Goal: Complete application form

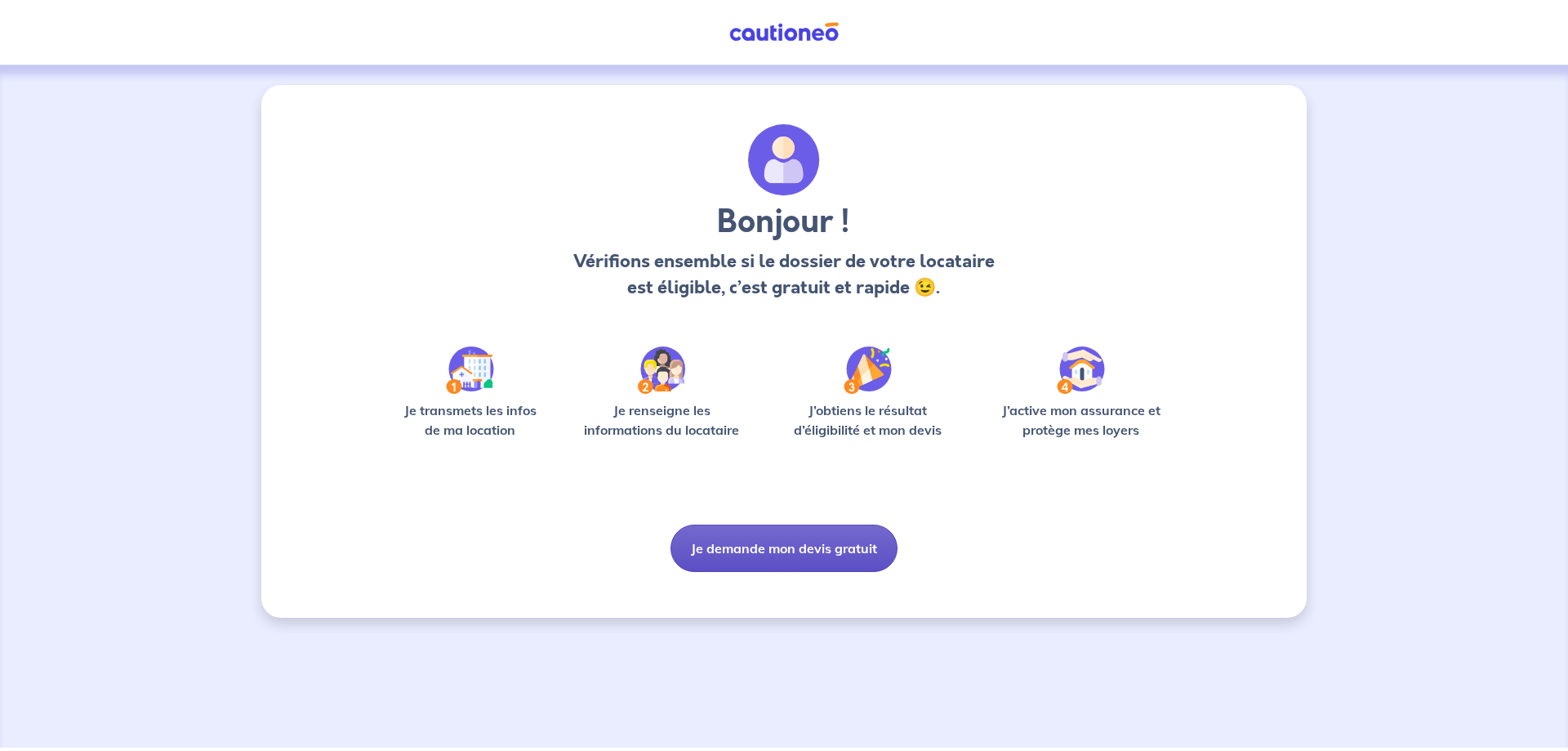
click at [786, 547] on button "Je demande mon devis gratuit" at bounding box center [784, 548] width 227 height 47
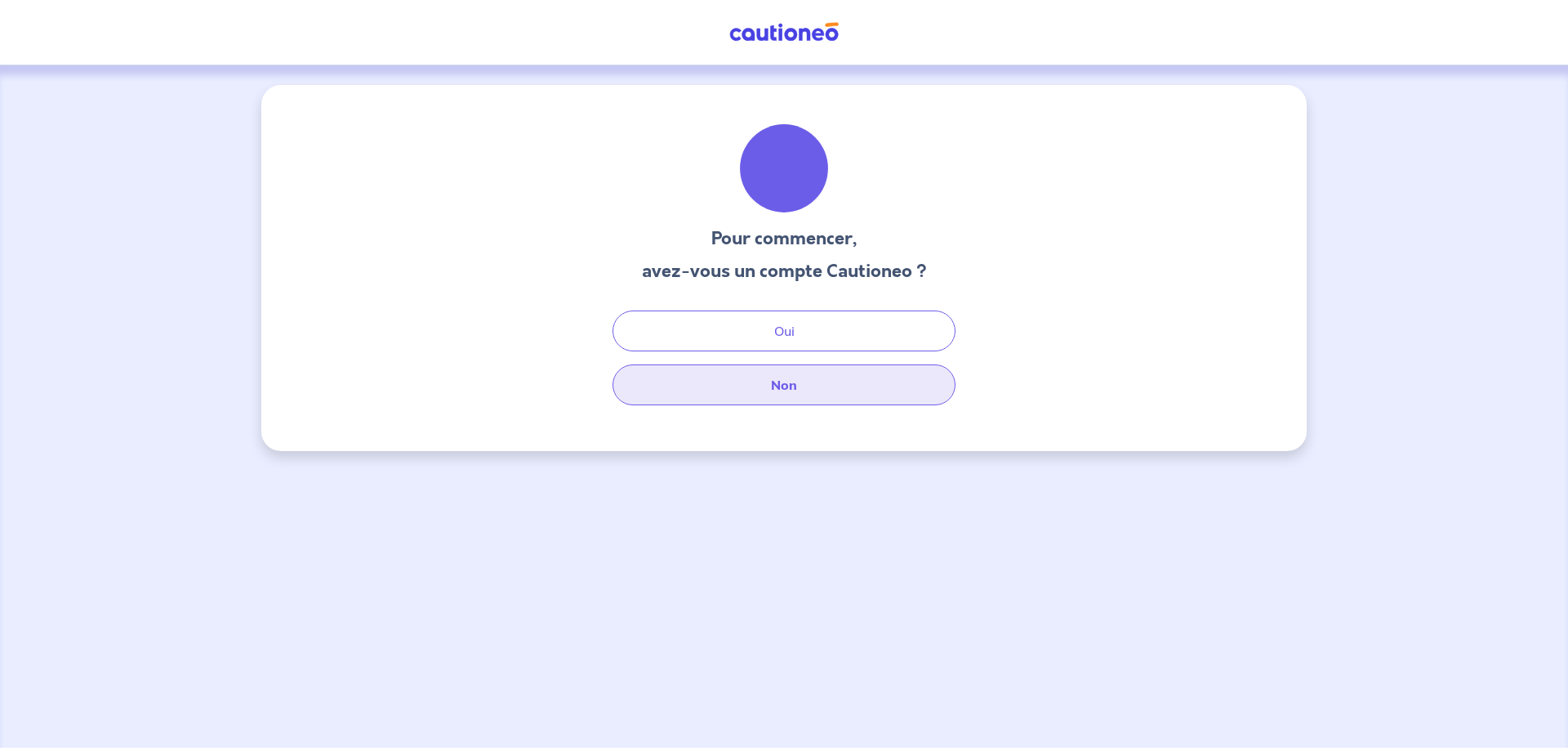
click at [768, 376] on button "Non" at bounding box center [784, 384] width 343 height 41
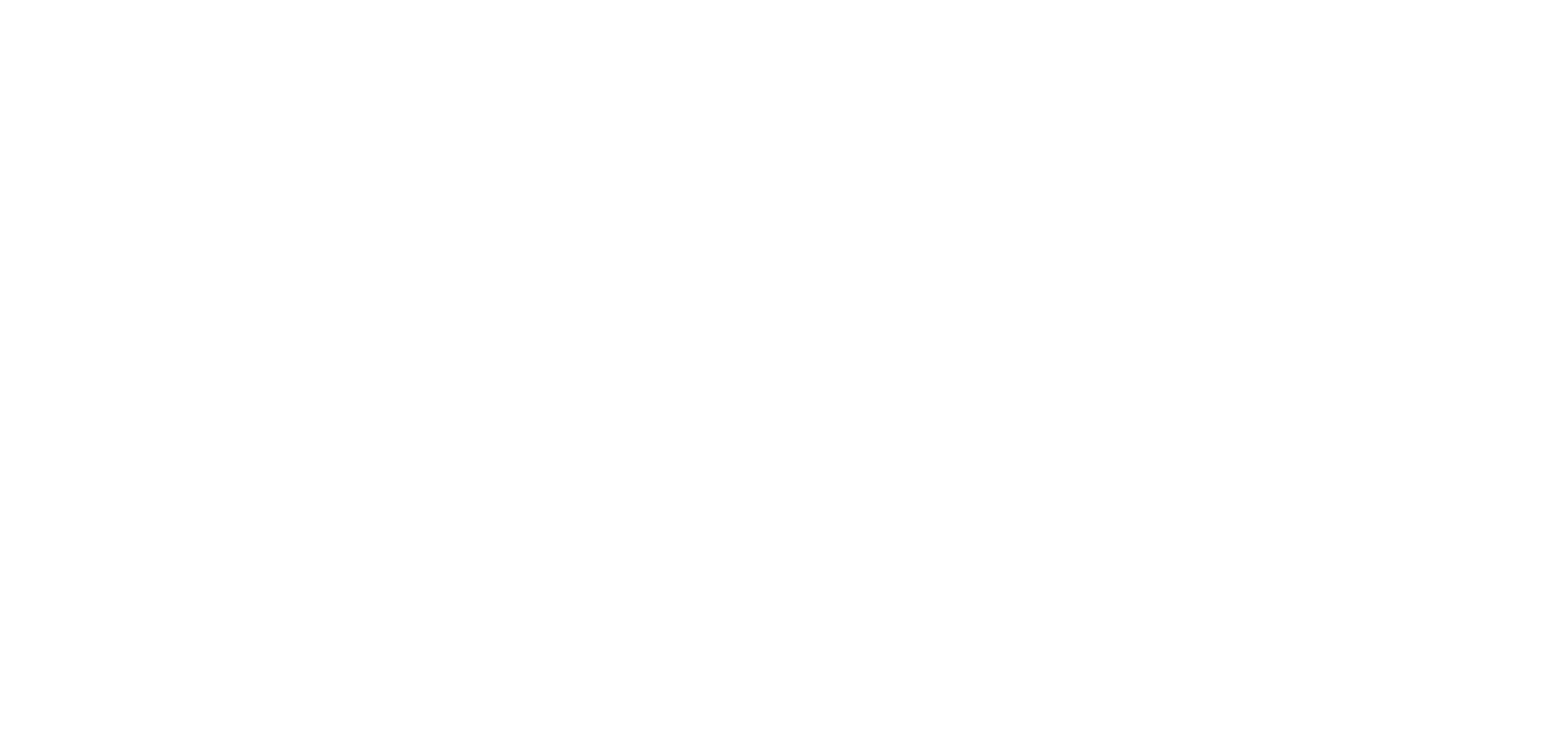
select select "FR"
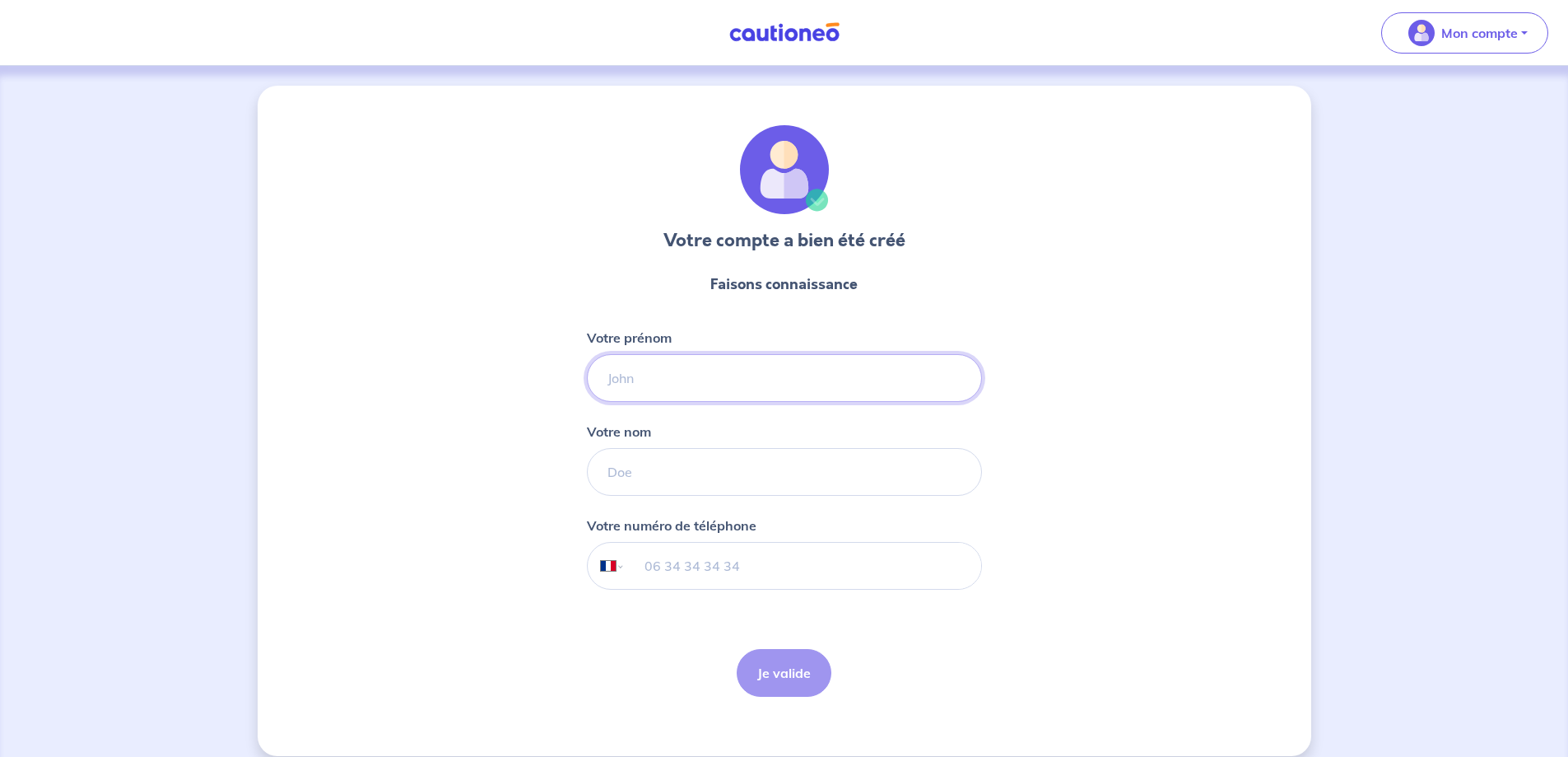
click at [745, 380] on input "Votre prénom" at bounding box center [784, 378] width 395 height 48
type input "[PERSON_NAME]"
type input "espoullier"
type input "06 59 26 45 70"
click at [777, 676] on button "Je valide" at bounding box center [784, 672] width 94 height 48
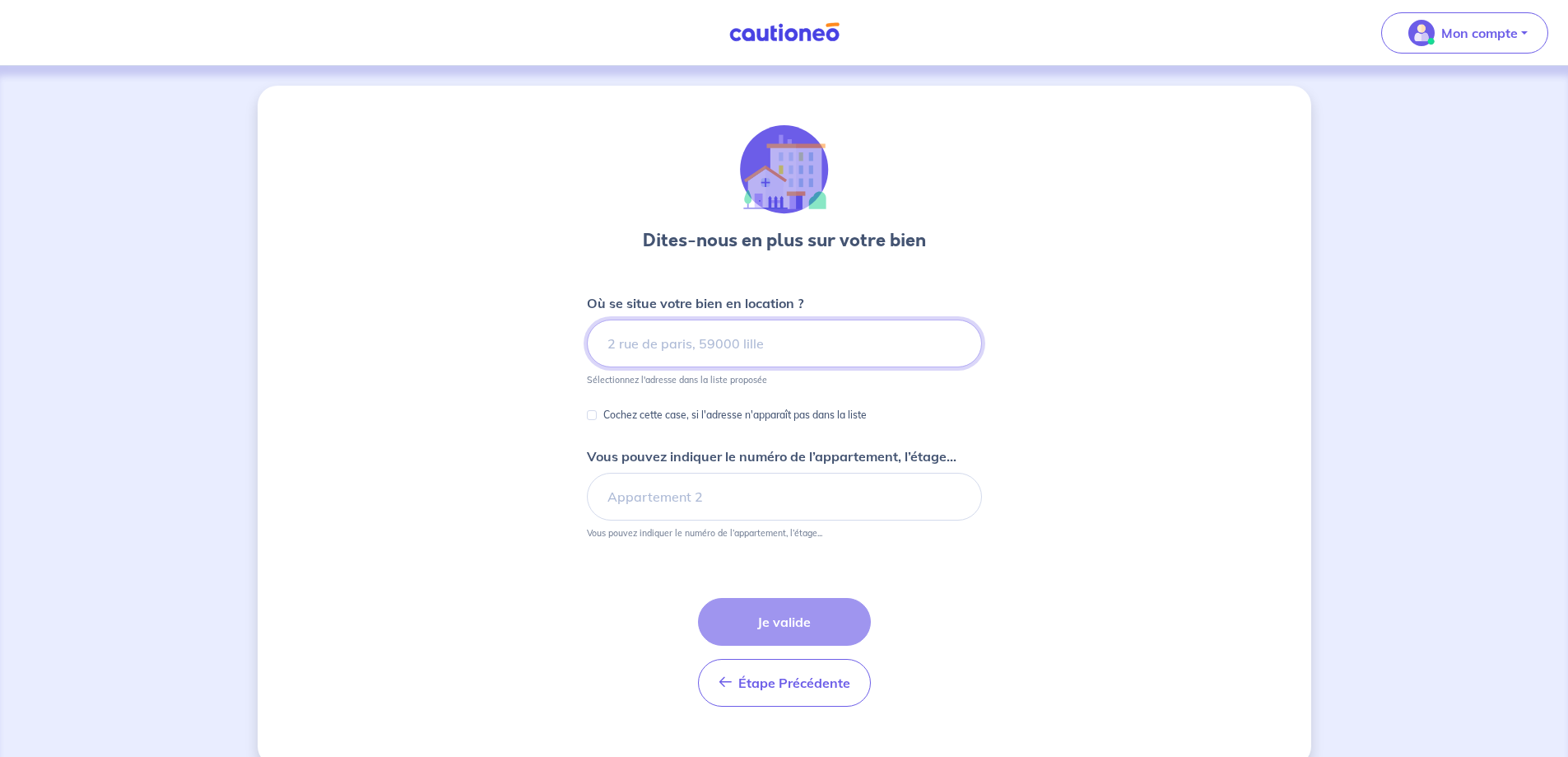
click at [770, 348] on input at bounding box center [784, 343] width 395 height 48
click at [678, 350] on input at bounding box center [784, 343] width 395 height 48
paste input "[STREET_ADDRESS] ("
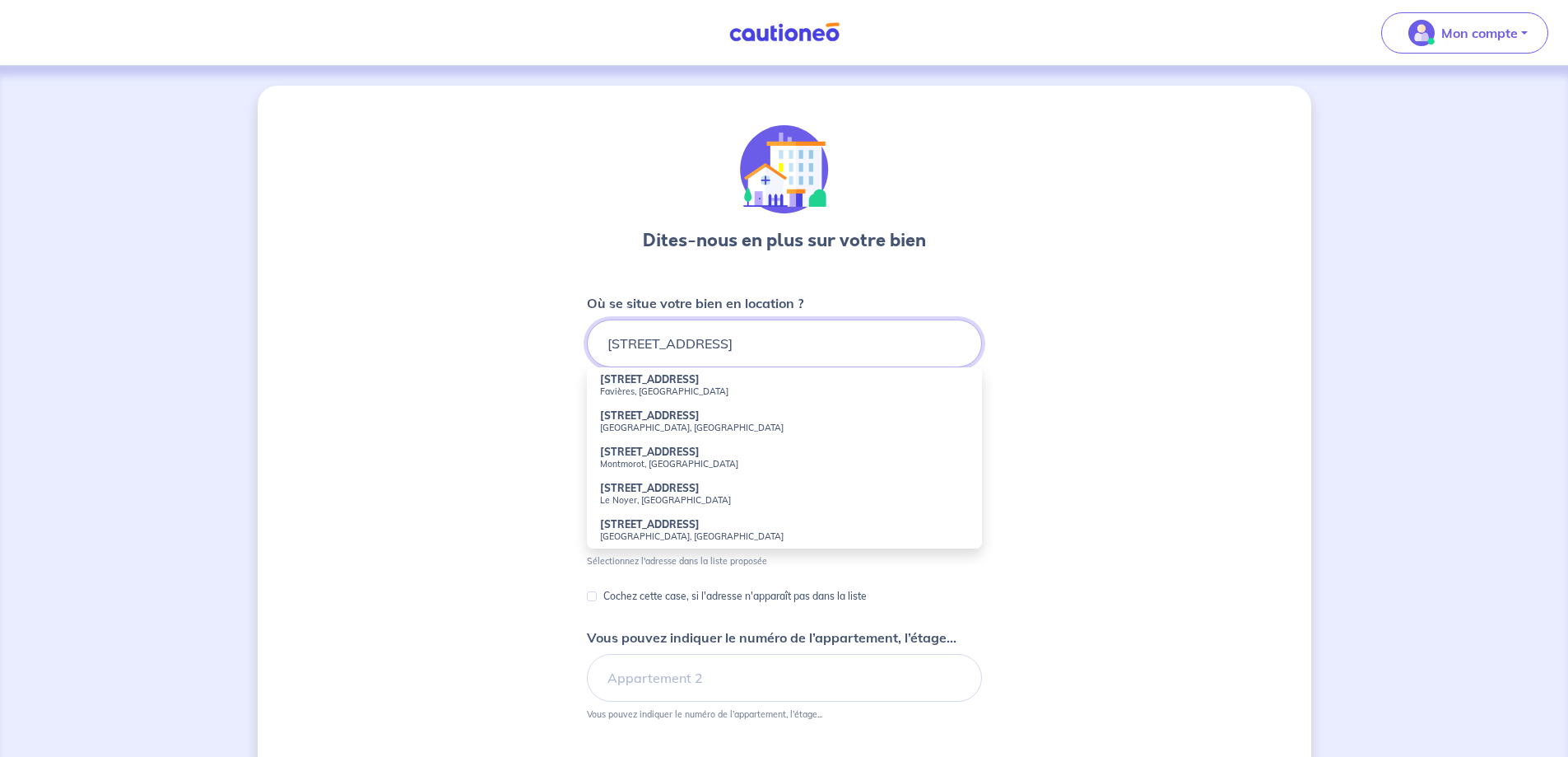
type input "[STREET_ADDRESS]"
click at [1169, 318] on div "Dites-nous en plus sur votre bien Où se situe votre bien en location ? [STREET_…" at bounding box center [784, 516] width 1053 height 861
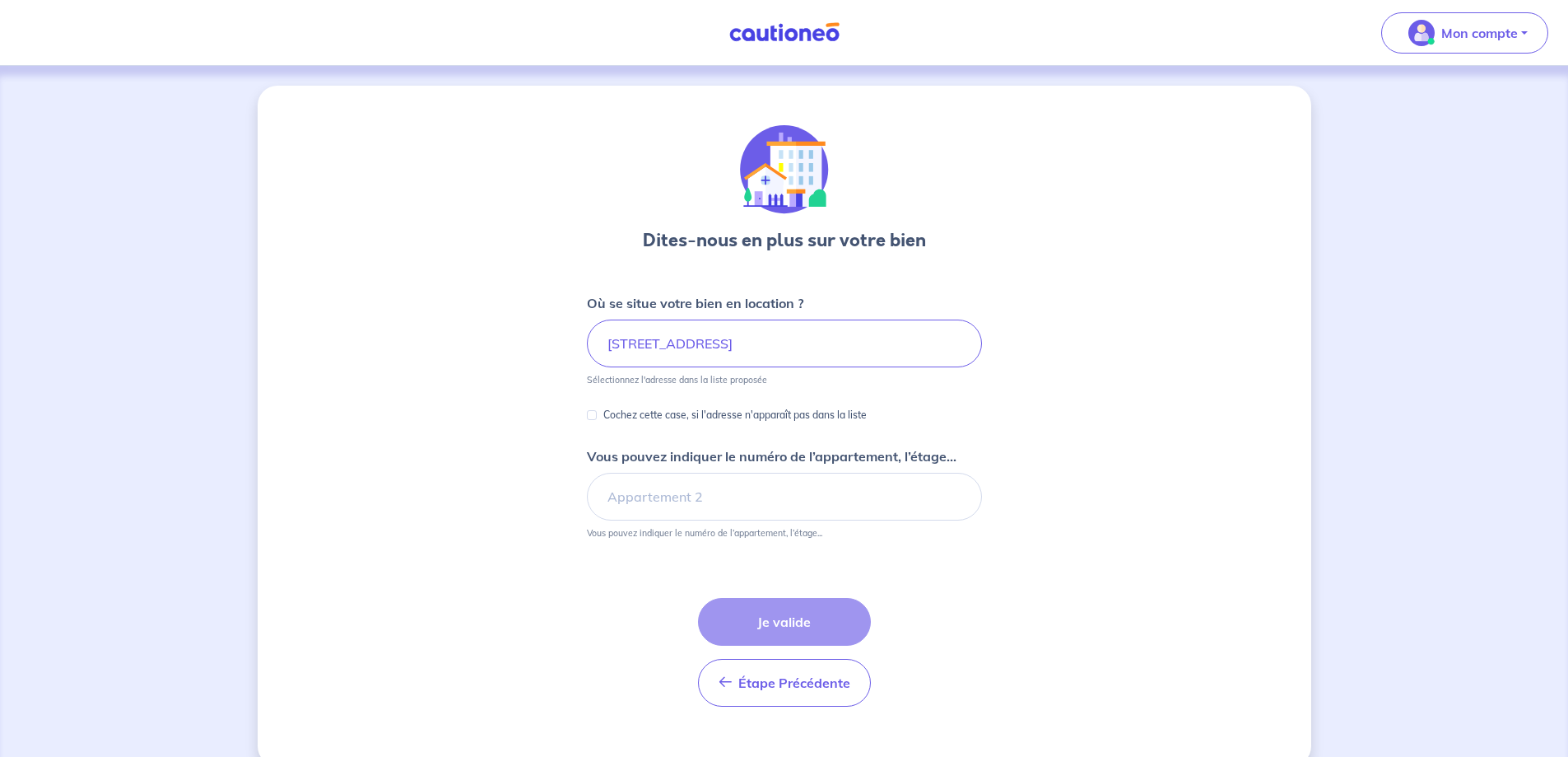
click at [618, 416] on p "Cochez cette case, si l'adresse n'apparaît pas dans la liste" at bounding box center [734, 415] width 263 height 20
click at [597, 416] on input "Cochez cette case, si l'adresse n'apparaît pas dans la liste" at bounding box center [591, 414] width 10 height 10
checkbox input "true"
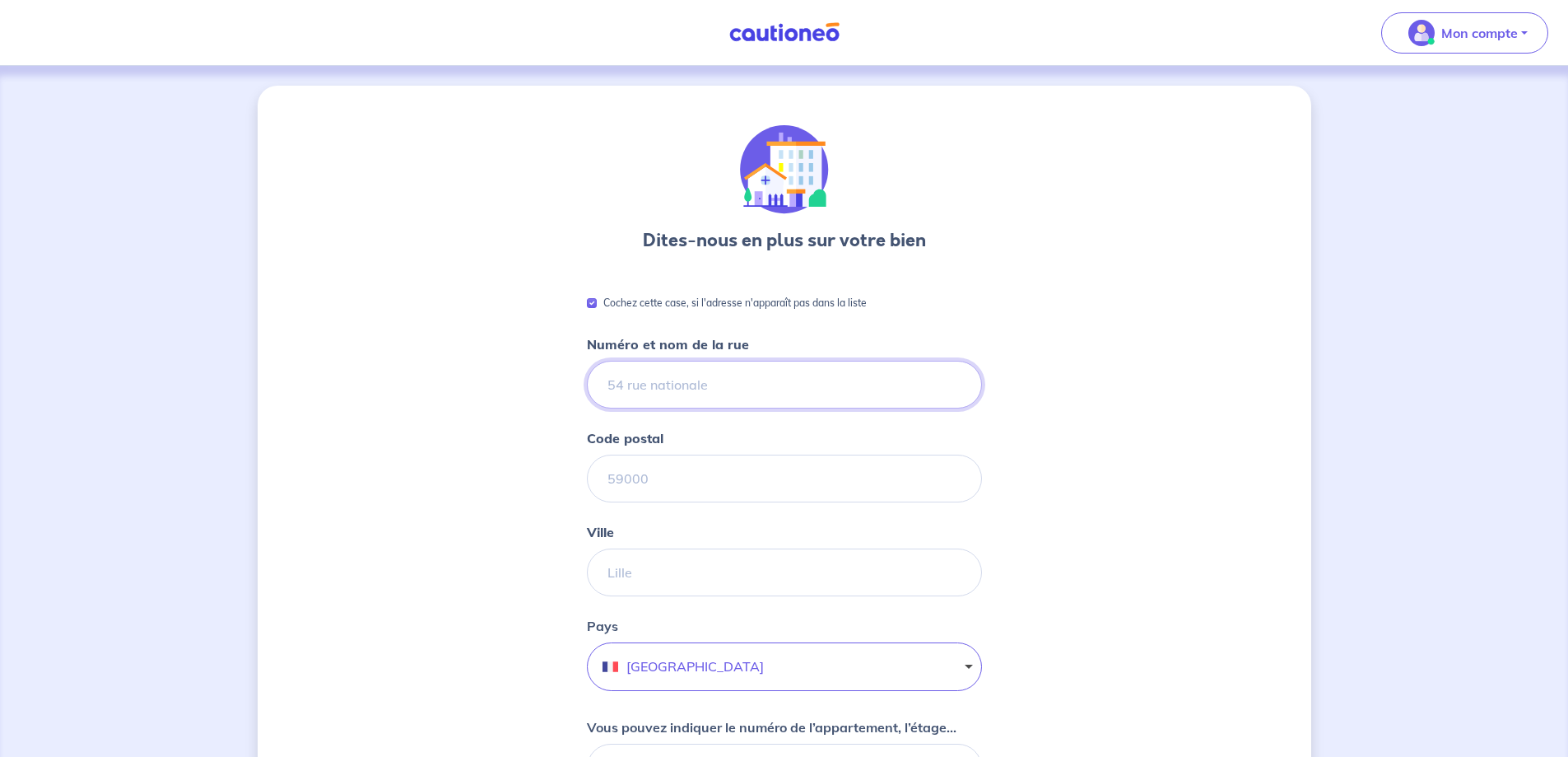
click at [684, 378] on input "Numéro et nom de la rue" at bounding box center [784, 384] width 395 height 48
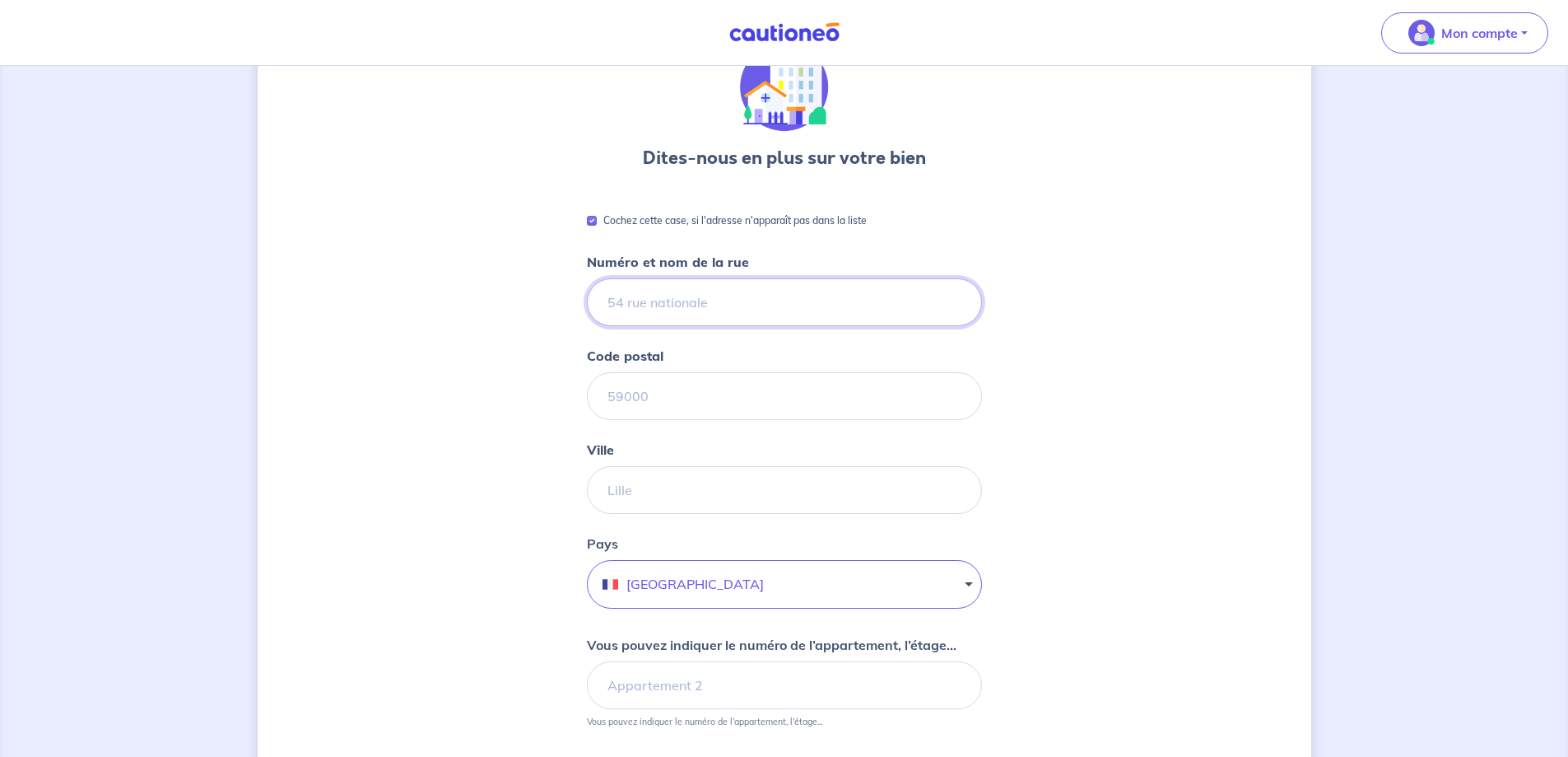
scroll to position [165, 0]
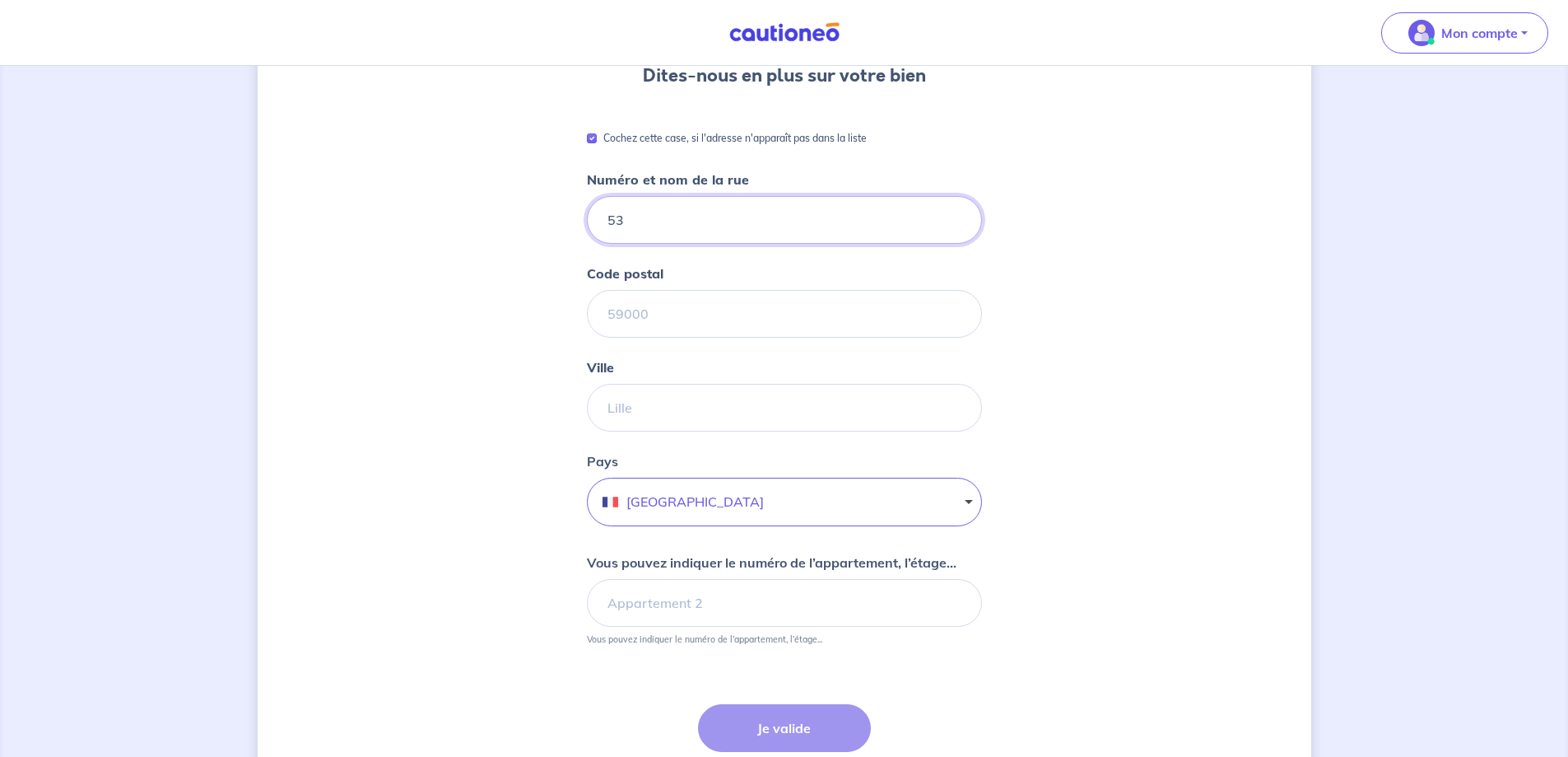
type input "53"
click at [688, 318] on input "Code postal" at bounding box center [784, 313] width 395 height 48
type input "13111"
click at [649, 429] on input "Ville" at bounding box center [784, 407] width 395 height 48
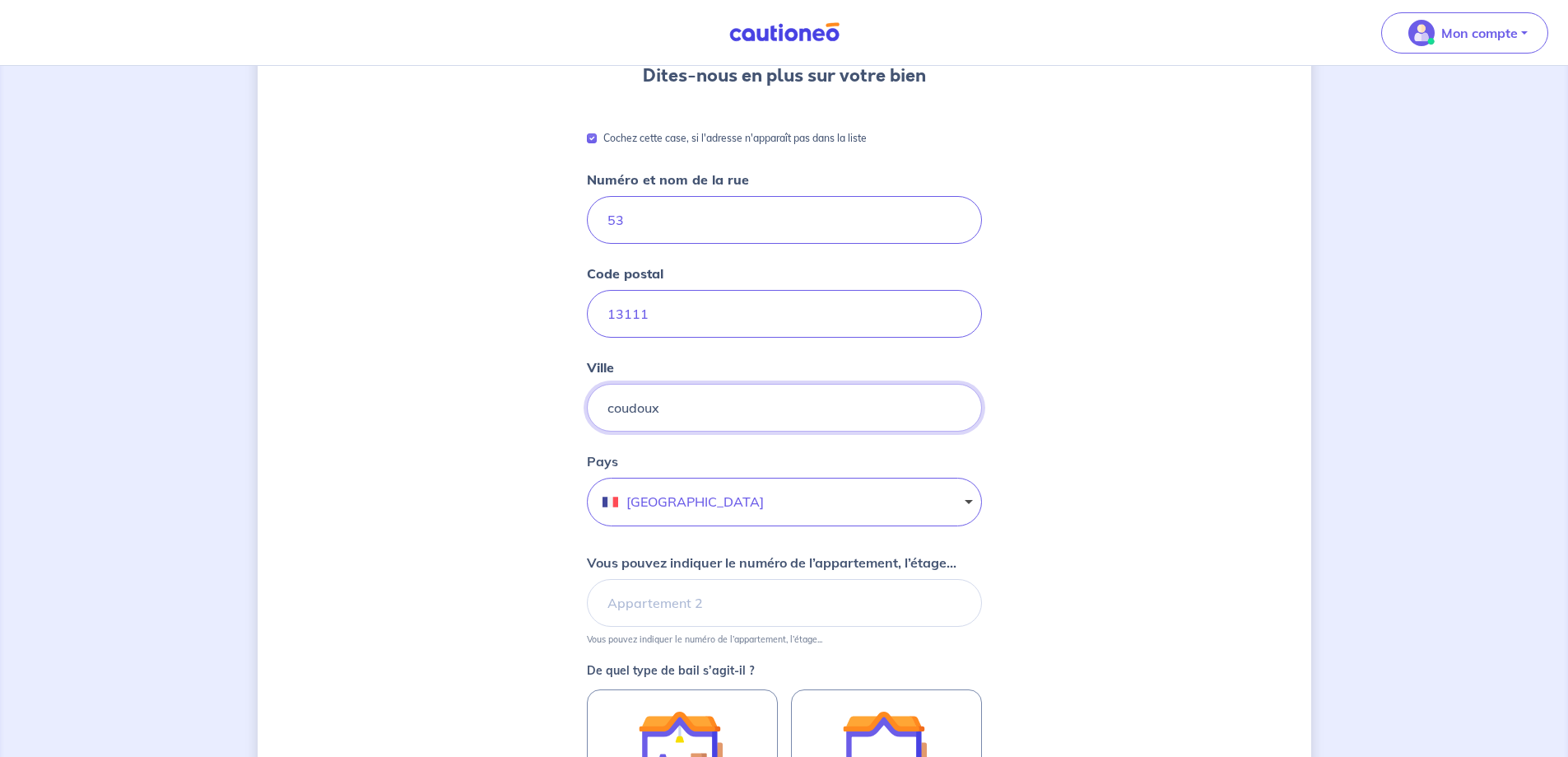
type input "coudoux"
click at [677, 217] on input "53" at bounding box center [784, 219] width 395 height 48
type input "[STREET_ADDRESS]"
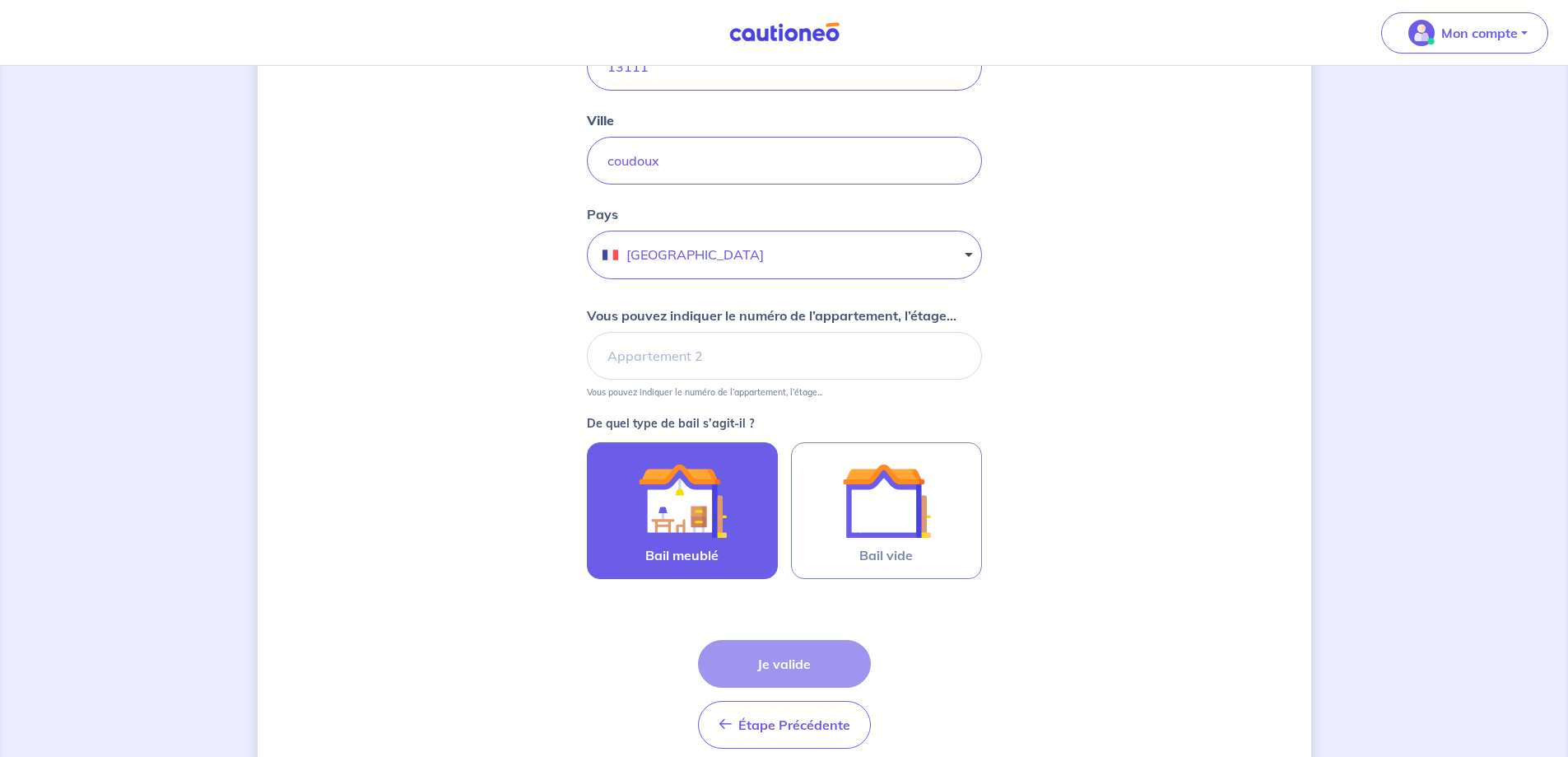
scroll to position [483, 0]
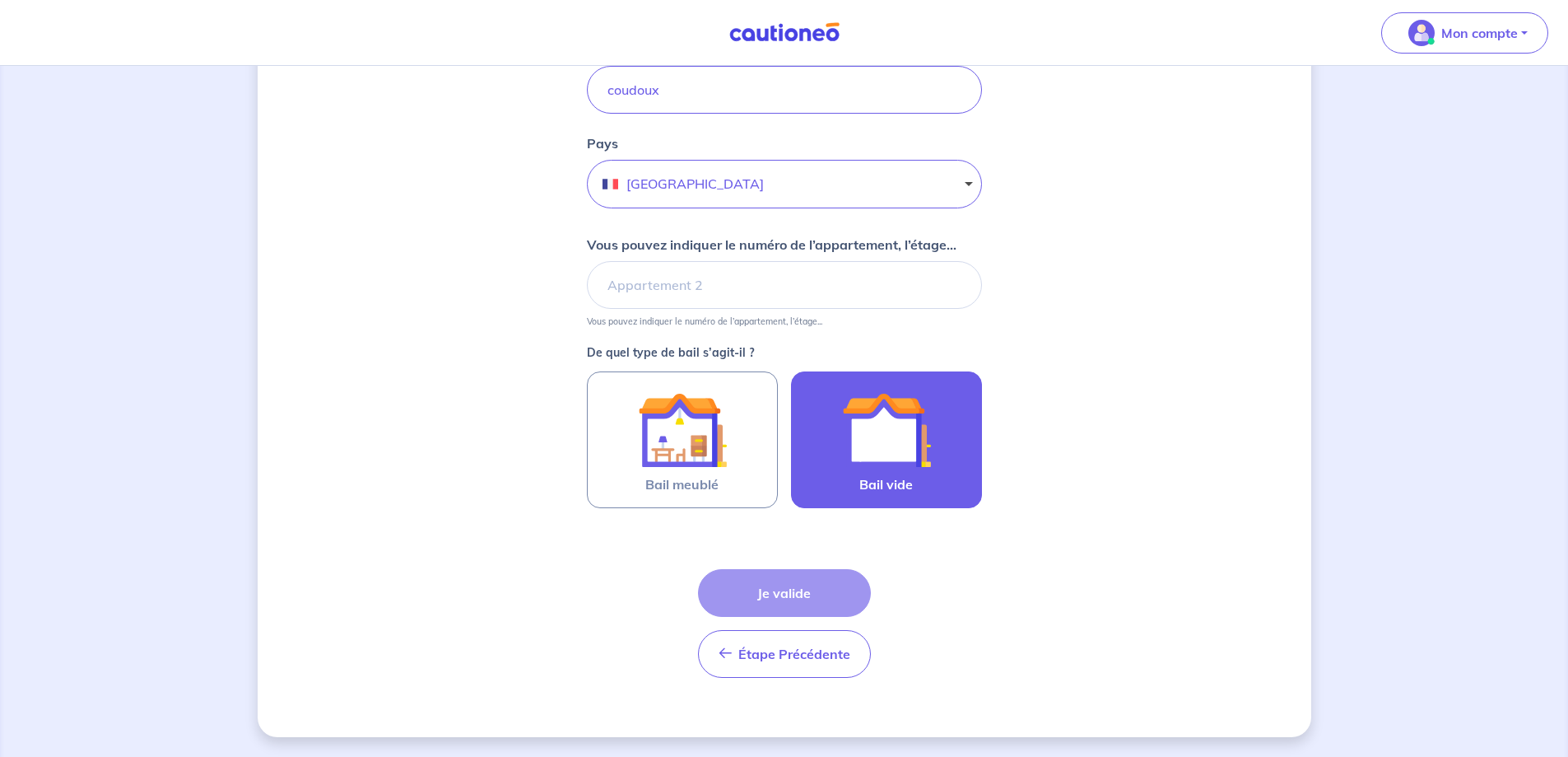
click at [875, 425] on img at bounding box center [886, 430] width 89 height 89
click at [0, 0] on input "Bail vide" at bounding box center [0, 0] width 0 height 0
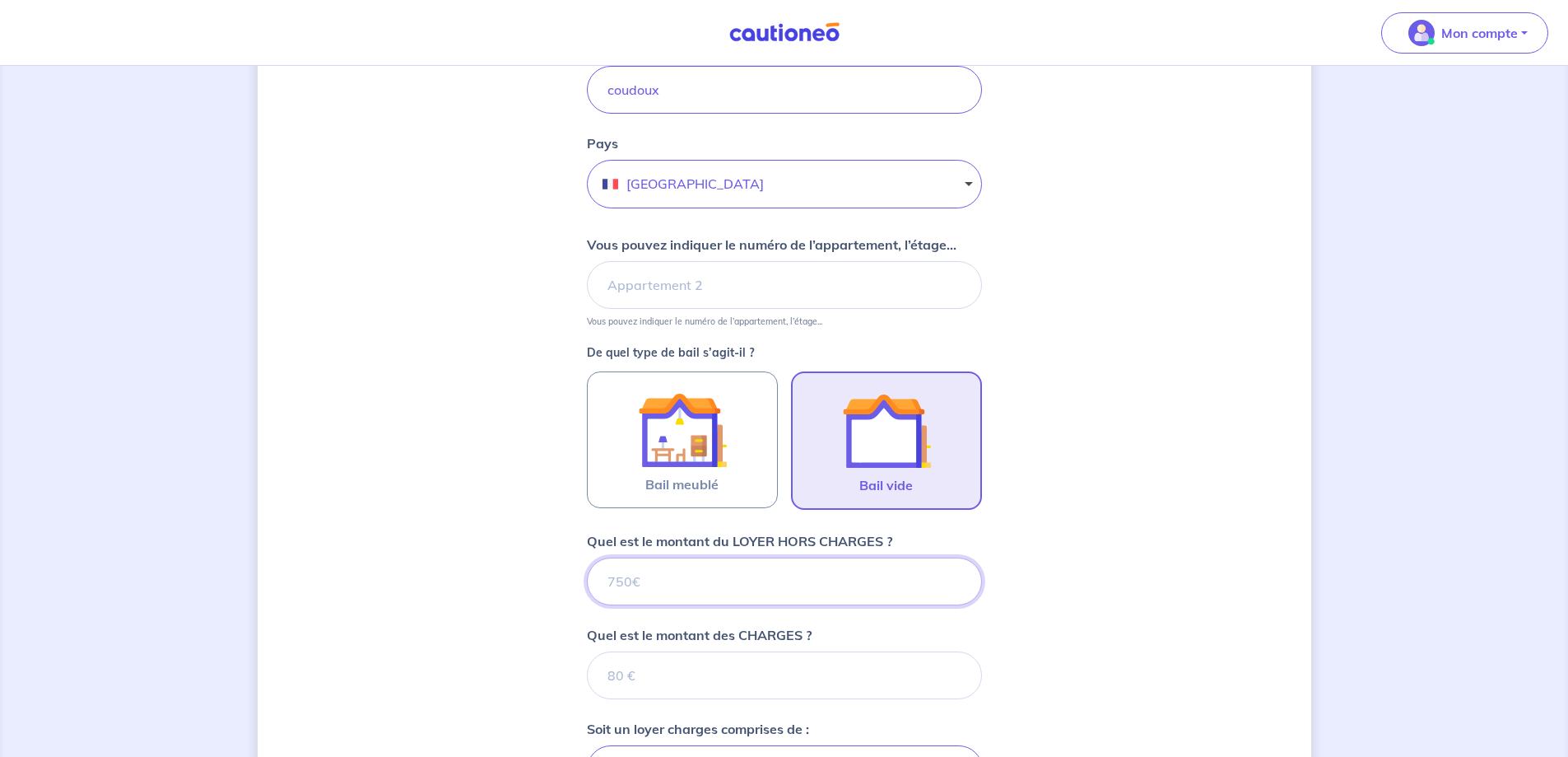
scroll to position [784, 0]
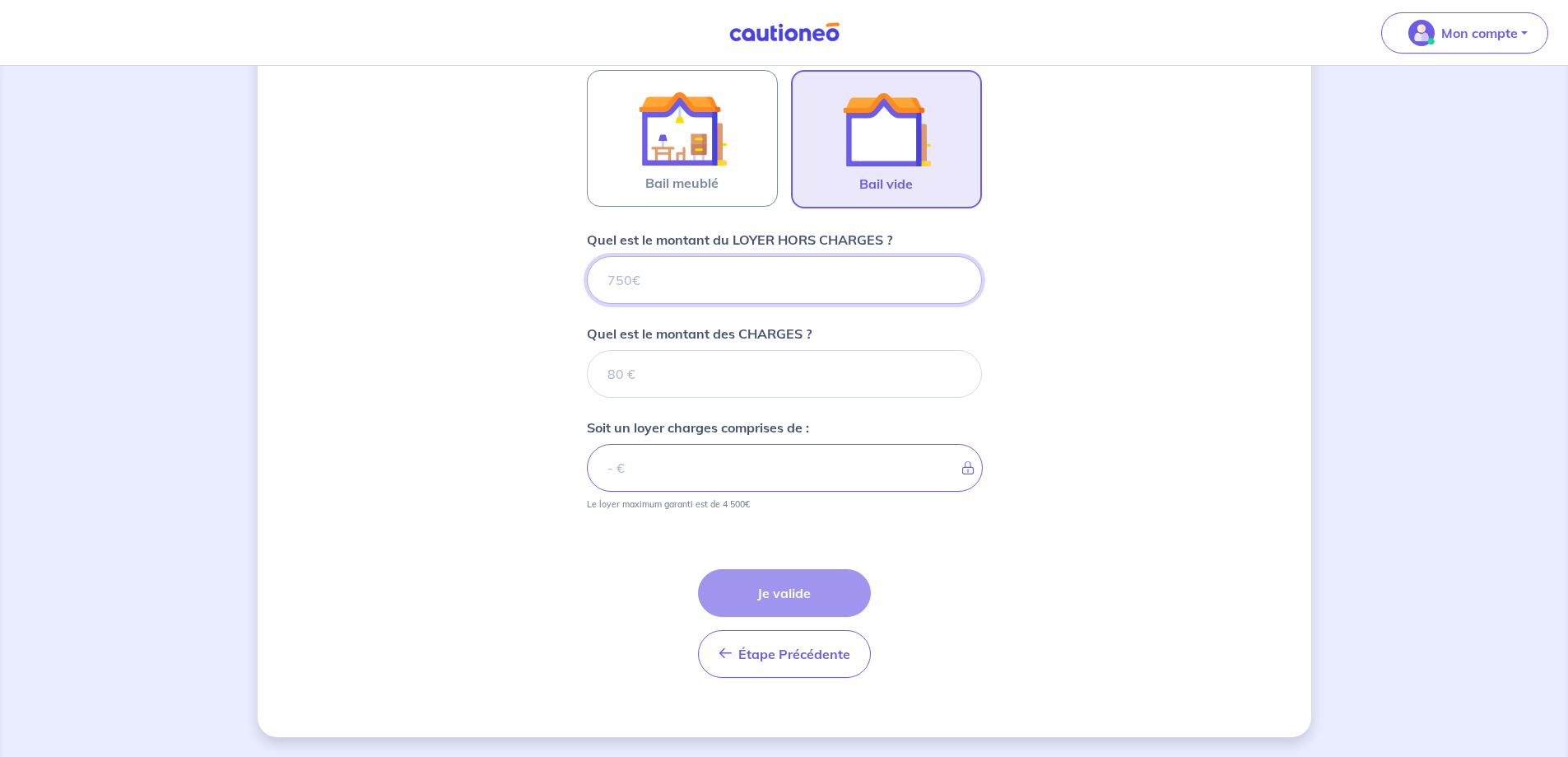
click at [707, 279] on input "Quel est le montant du LOYER HORS CHARGES ?" at bounding box center [784, 280] width 395 height 48
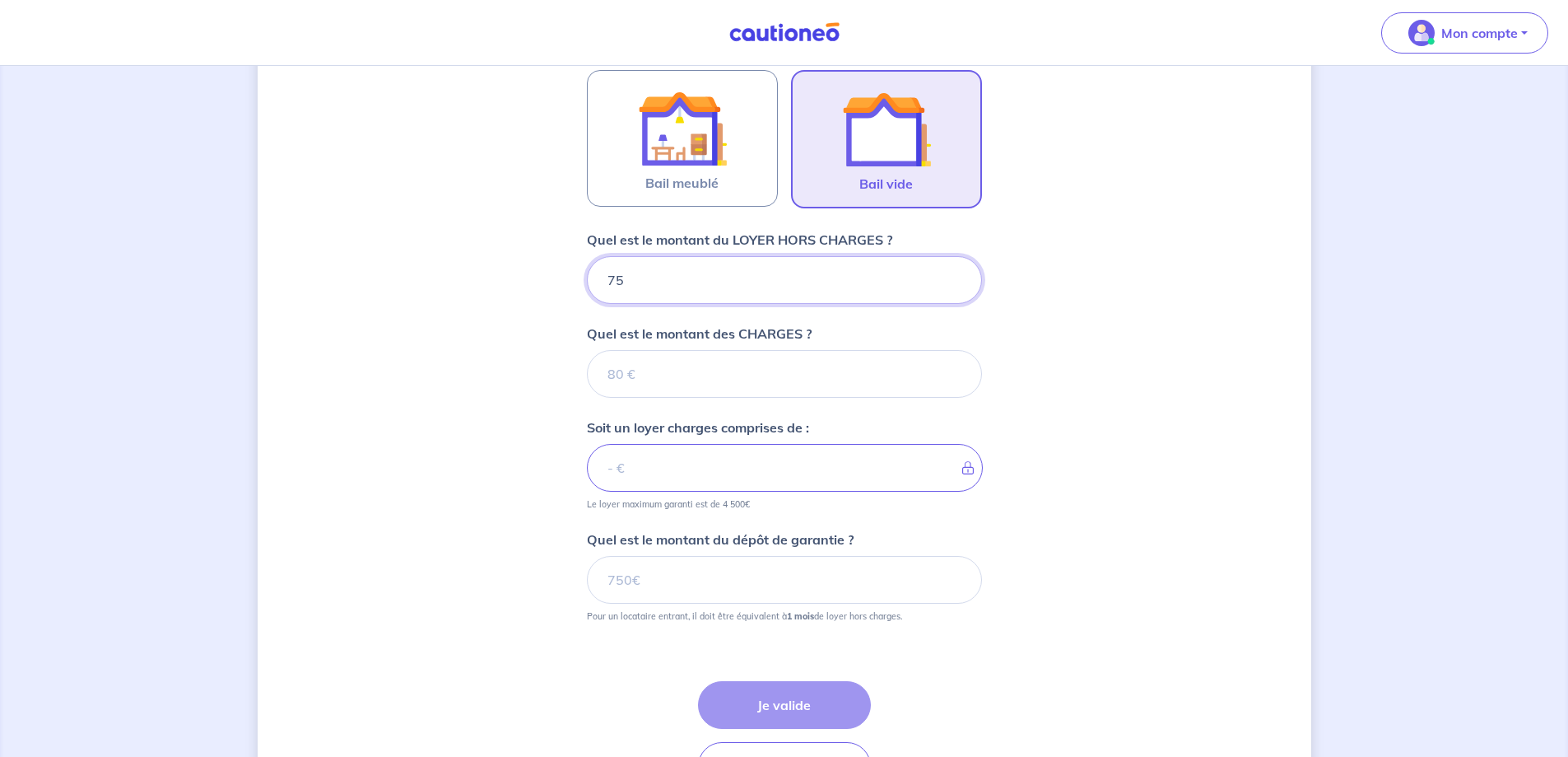
type input "753"
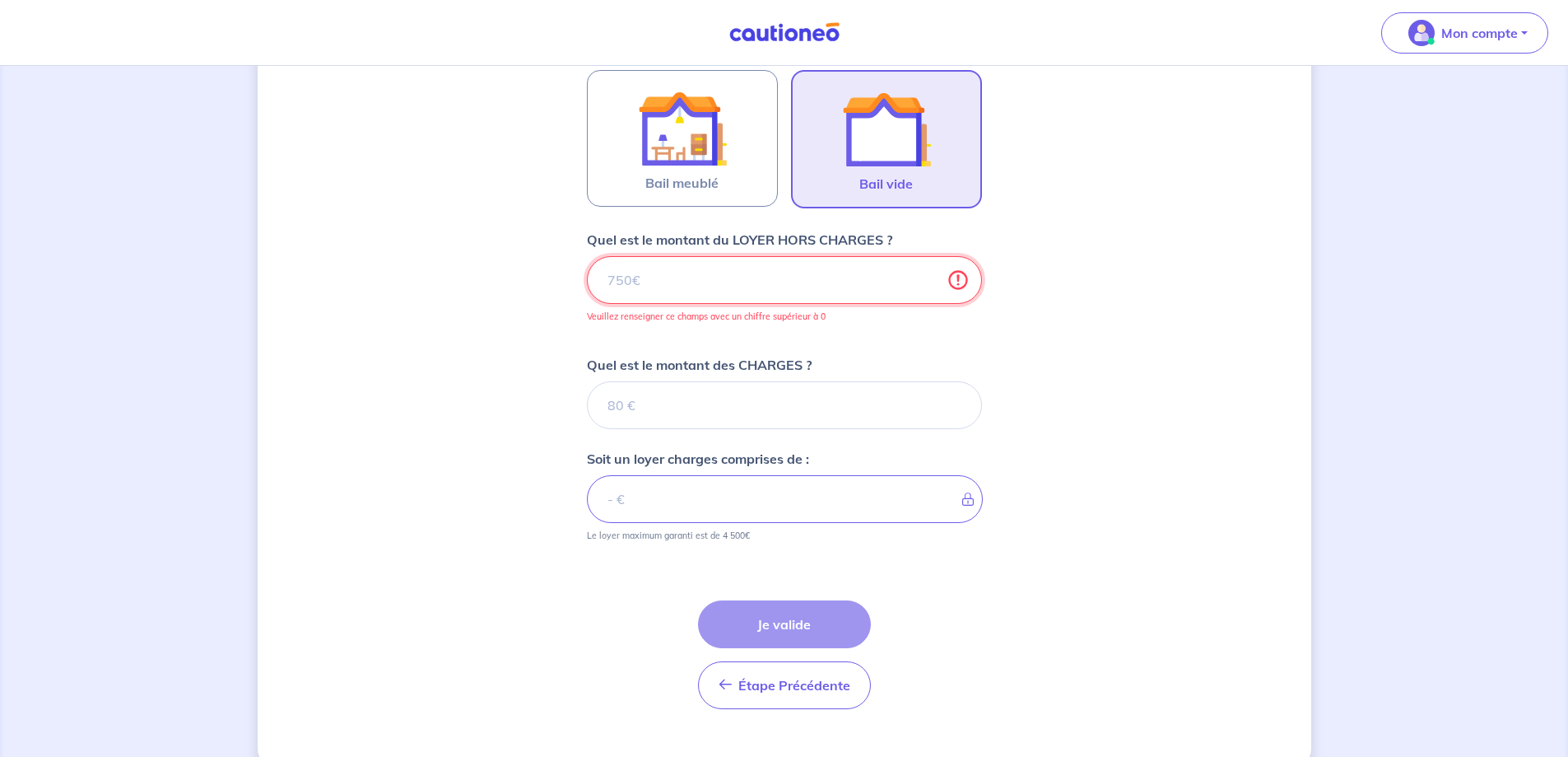
type input "753.5"
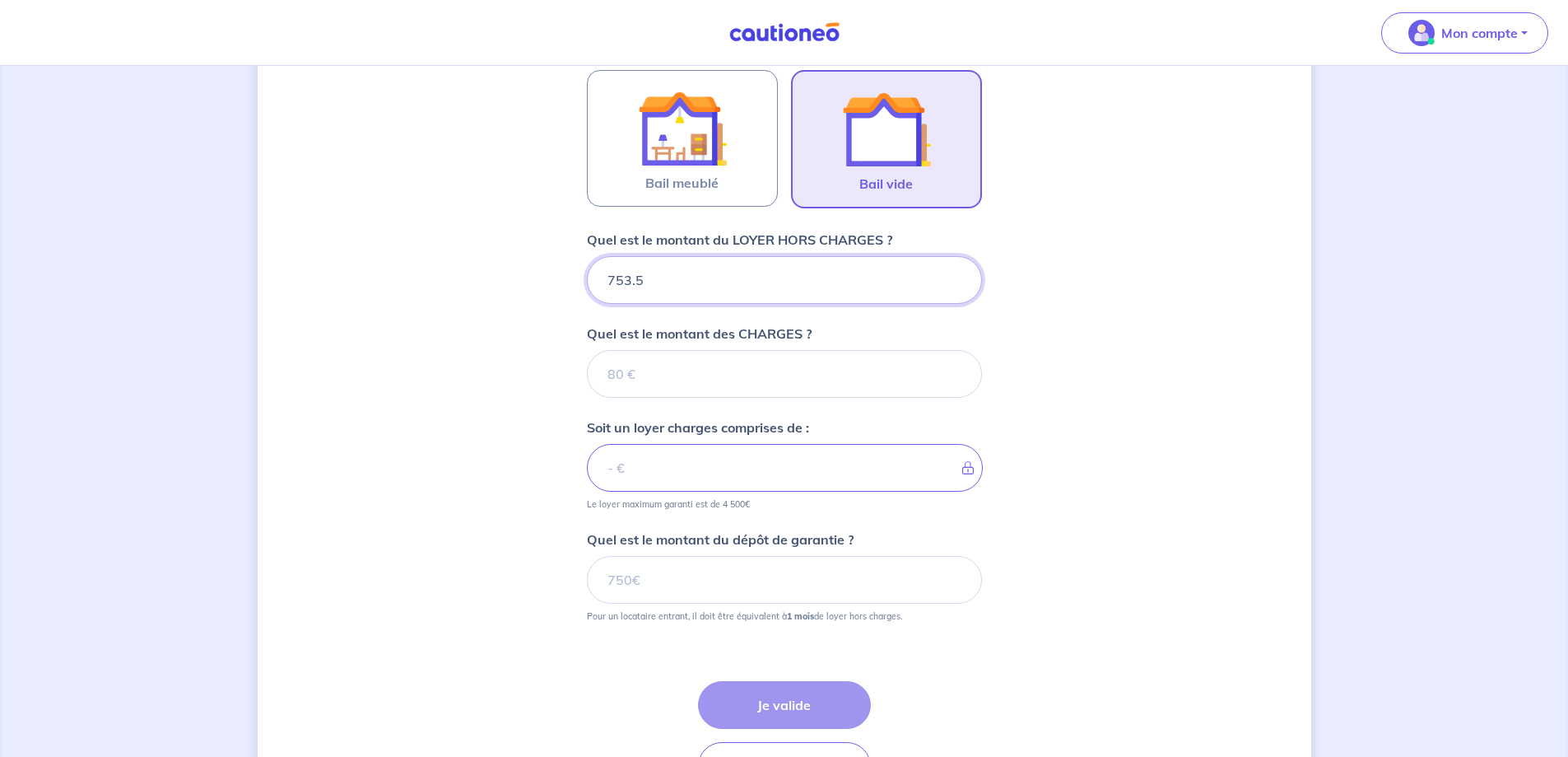
type input "753.51"
click at [729, 377] on input "Quel est le montant des CHARGES ?" at bounding box center [784, 373] width 395 height 48
type input "71"
type input "760.51"
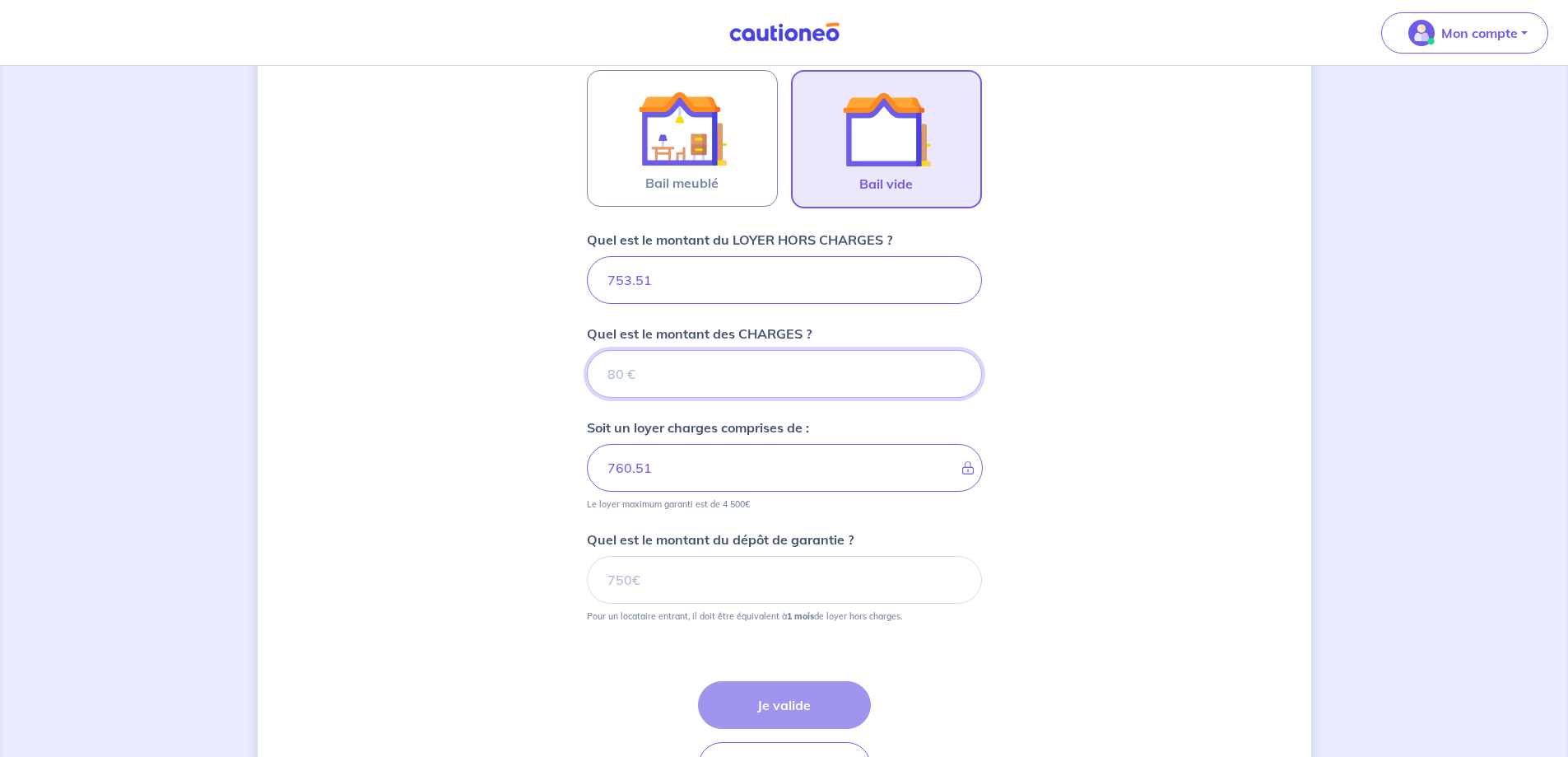
type input "71.7"
type input "824.51"
type input "71.77"
type input "825.28"
type input "71.77"
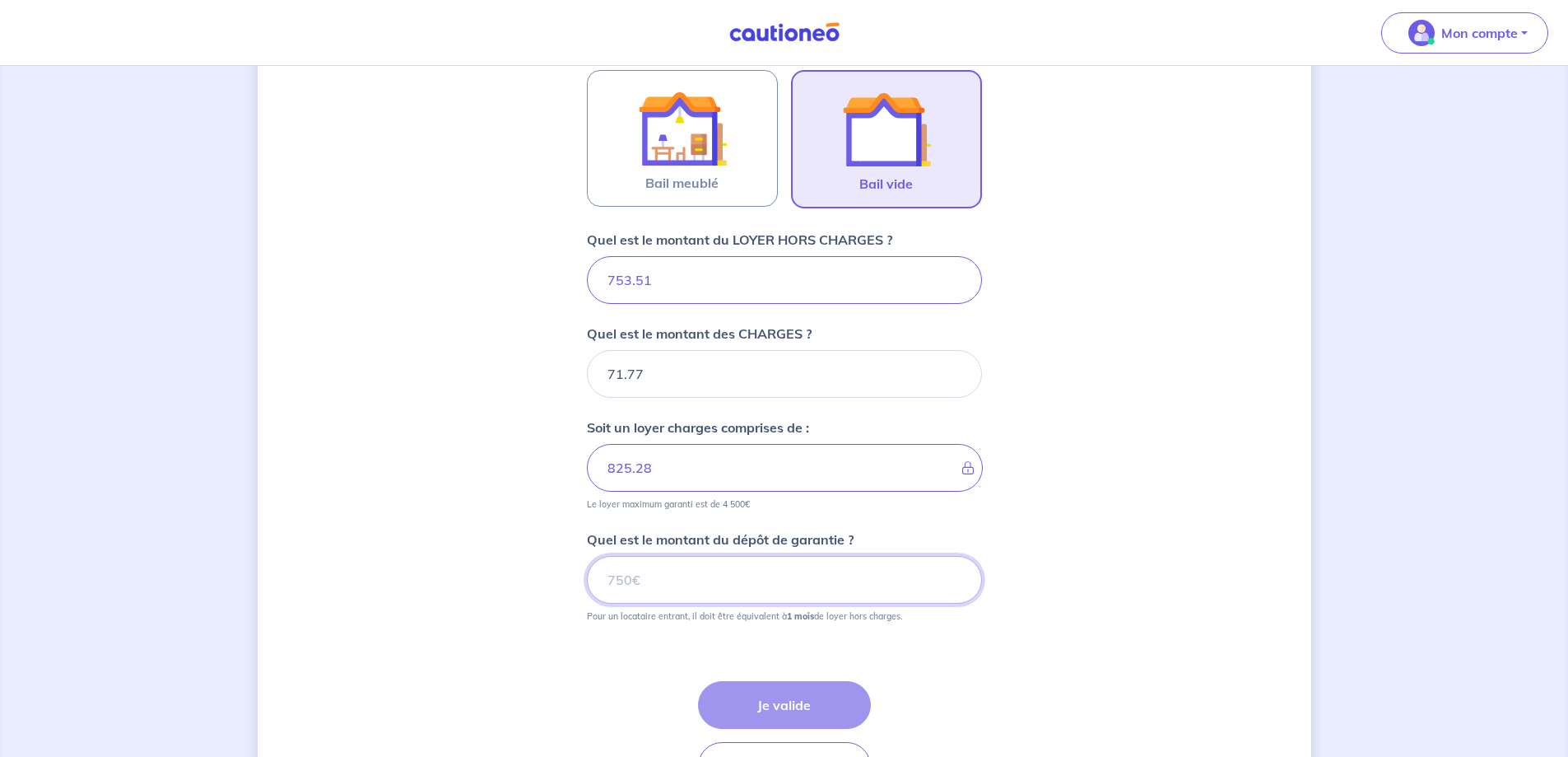
click at [708, 564] on input "Quel est le montant du dépôt de garantie ?" at bounding box center [784, 579] width 395 height 48
drag, startPoint x: 717, startPoint y: 283, endPoint x: 579, endPoint y: 281, distance: 138.0
click at [579, 281] on div "Dites-nous en plus sur votre bien Cochez cette case, si l'adresse n'apparaît pa…" at bounding box center [784, 75] width 1053 height 1547
click at [674, 279] on input "753.51" at bounding box center [784, 280] width 395 height 48
drag, startPoint x: 674, startPoint y: 279, endPoint x: 592, endPoint y: 278, distance: 82.0
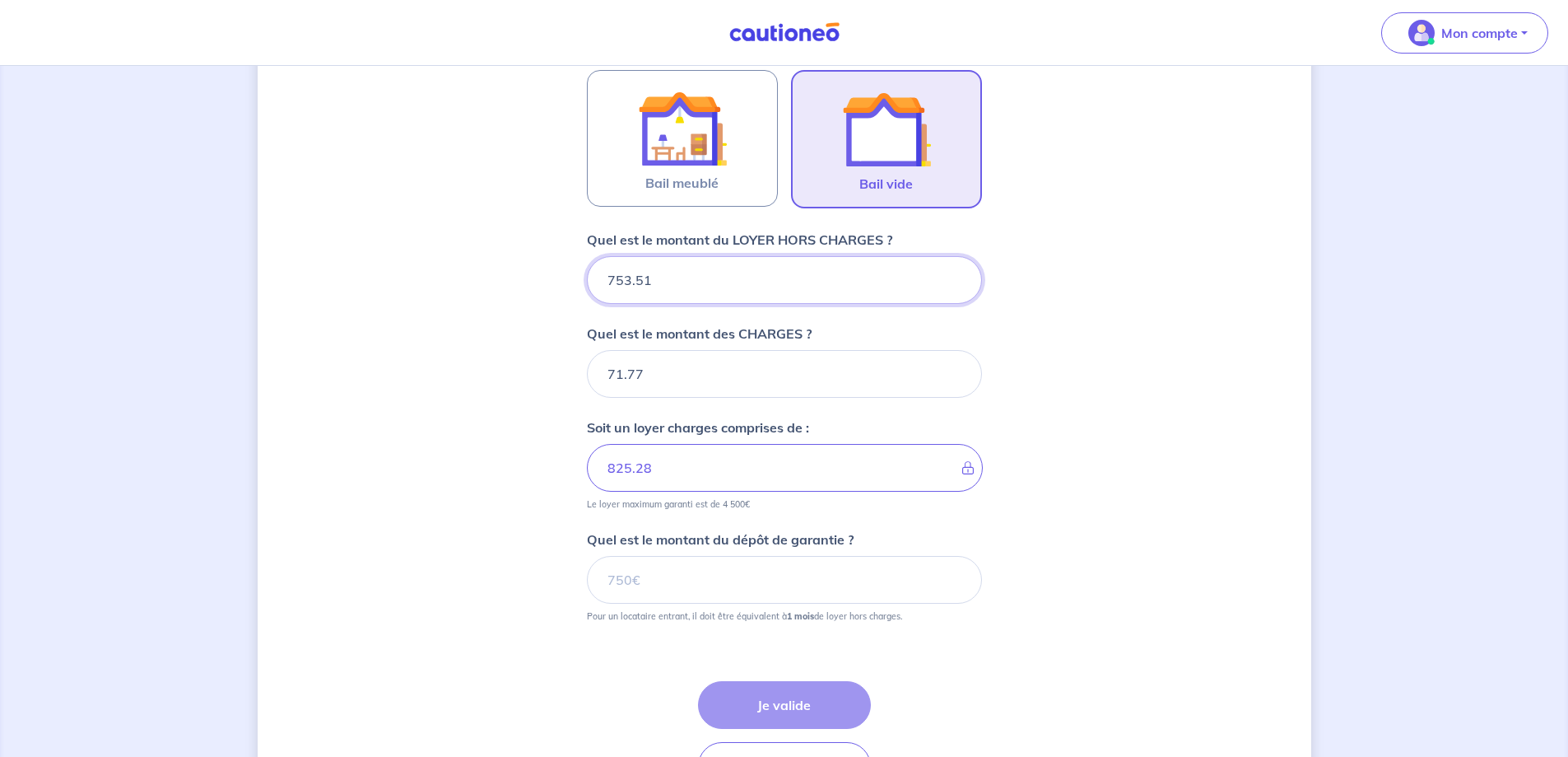
click at [592, 278] on input "753.51" at bounding box center [784, 280] width 395 height 48
type input "681"
type input "139.76"
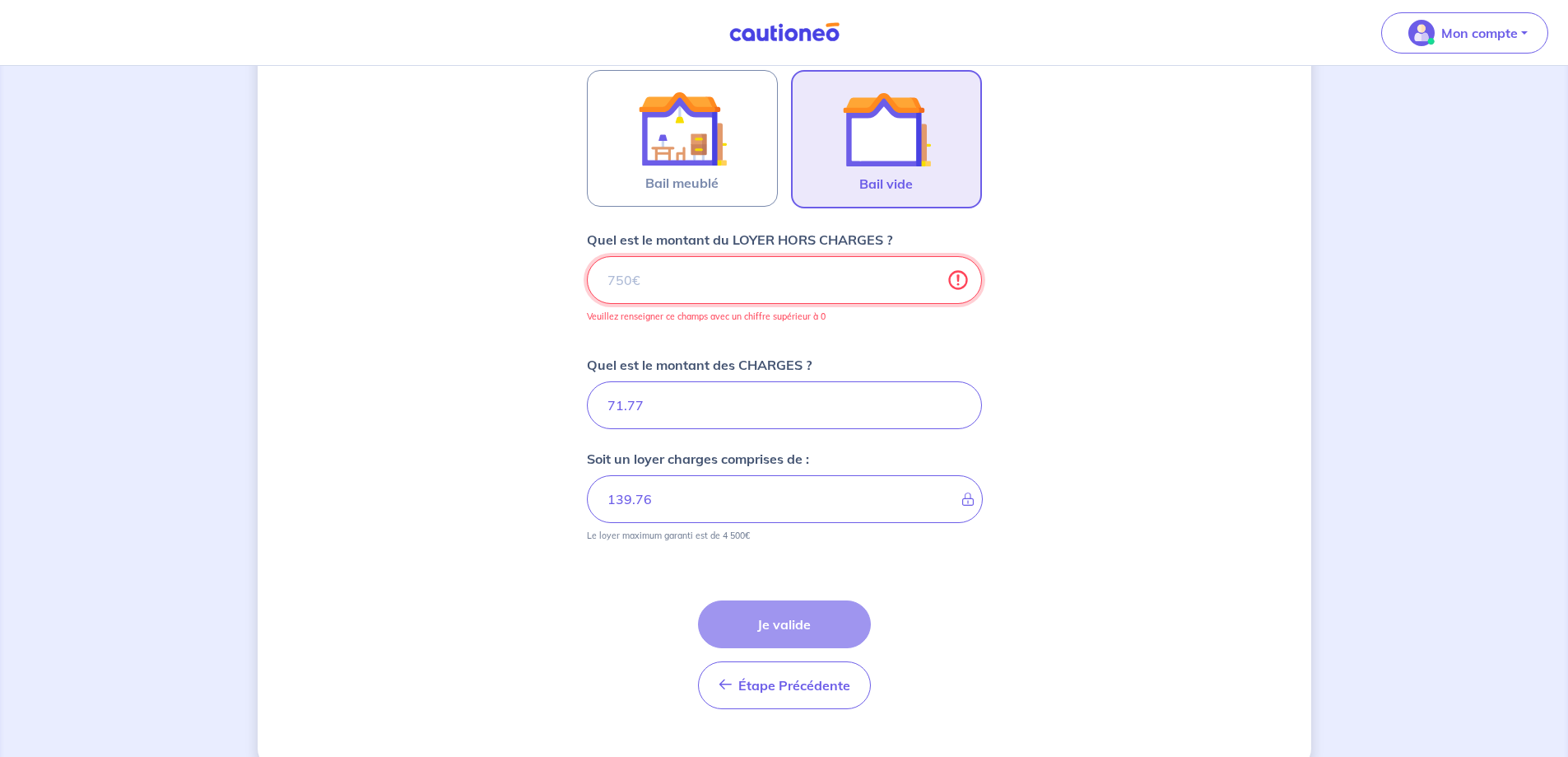
type input "752.77"
type input "681.7"
type input "71.77"
type input "681.74"
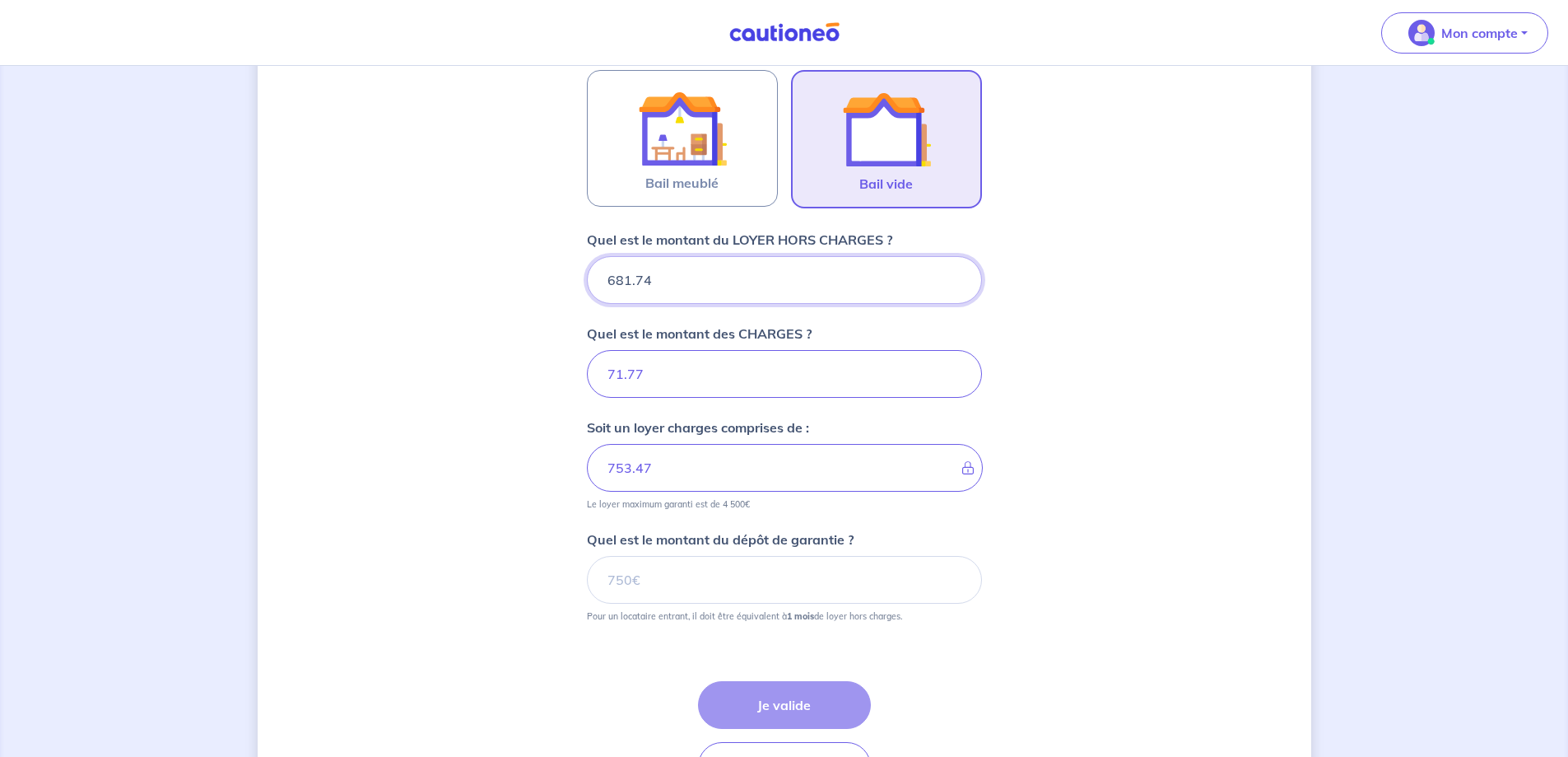
type input "753.51"
type input "681.74"
click at [713, 377] on input "71.77" at bounding box center [784, 373] width 395 height 48
click at [745, 574] on input "Quel est le montant du dépôt de garantie ?" at bounding box center [784, 579] width 395 height 48
click at [679, 585] on input "Quel est le montant du dépôt de garantie ?" at bounding box center [784, 579] width 395 height 48
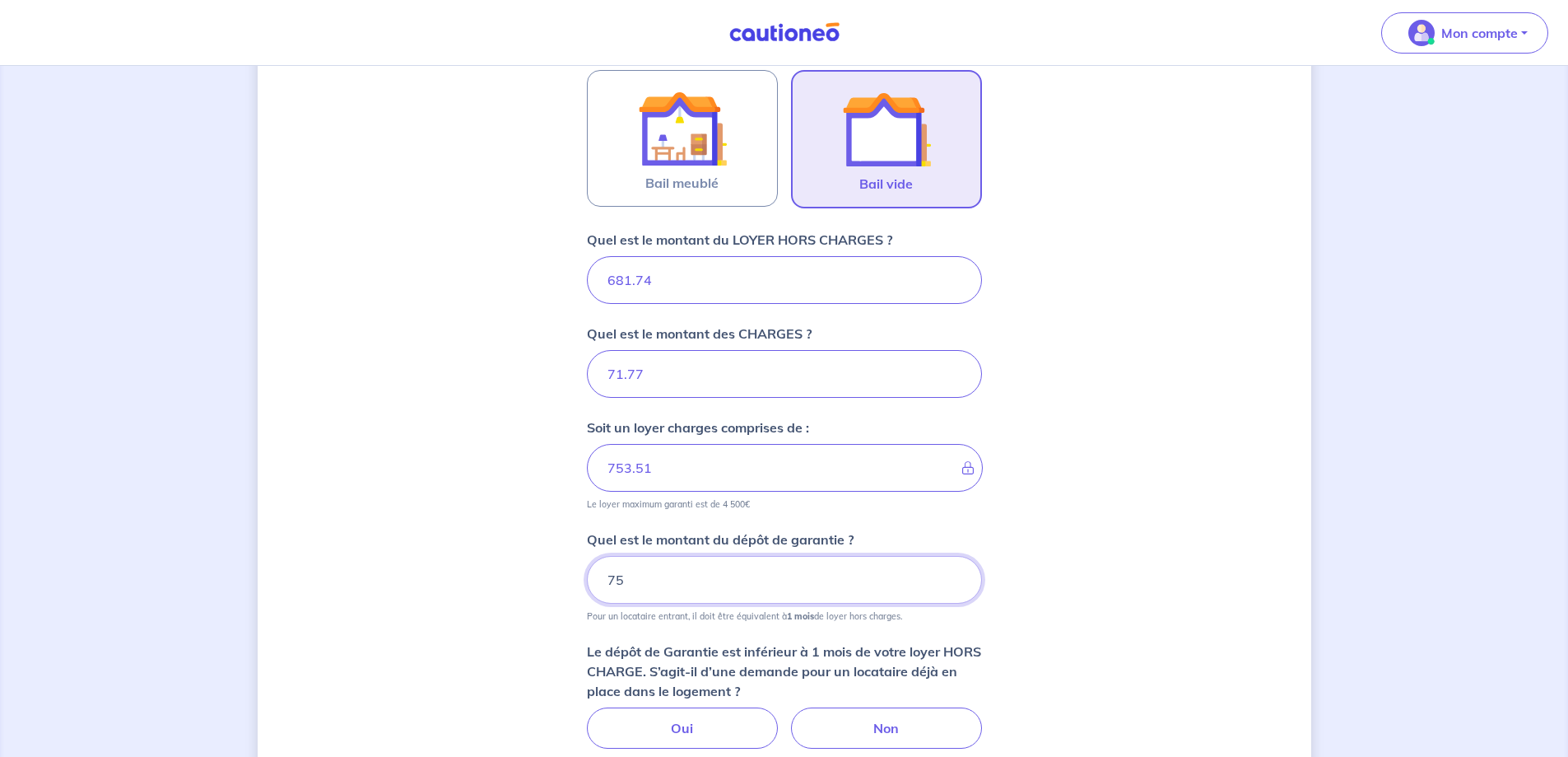
type input "7"
type input "681"
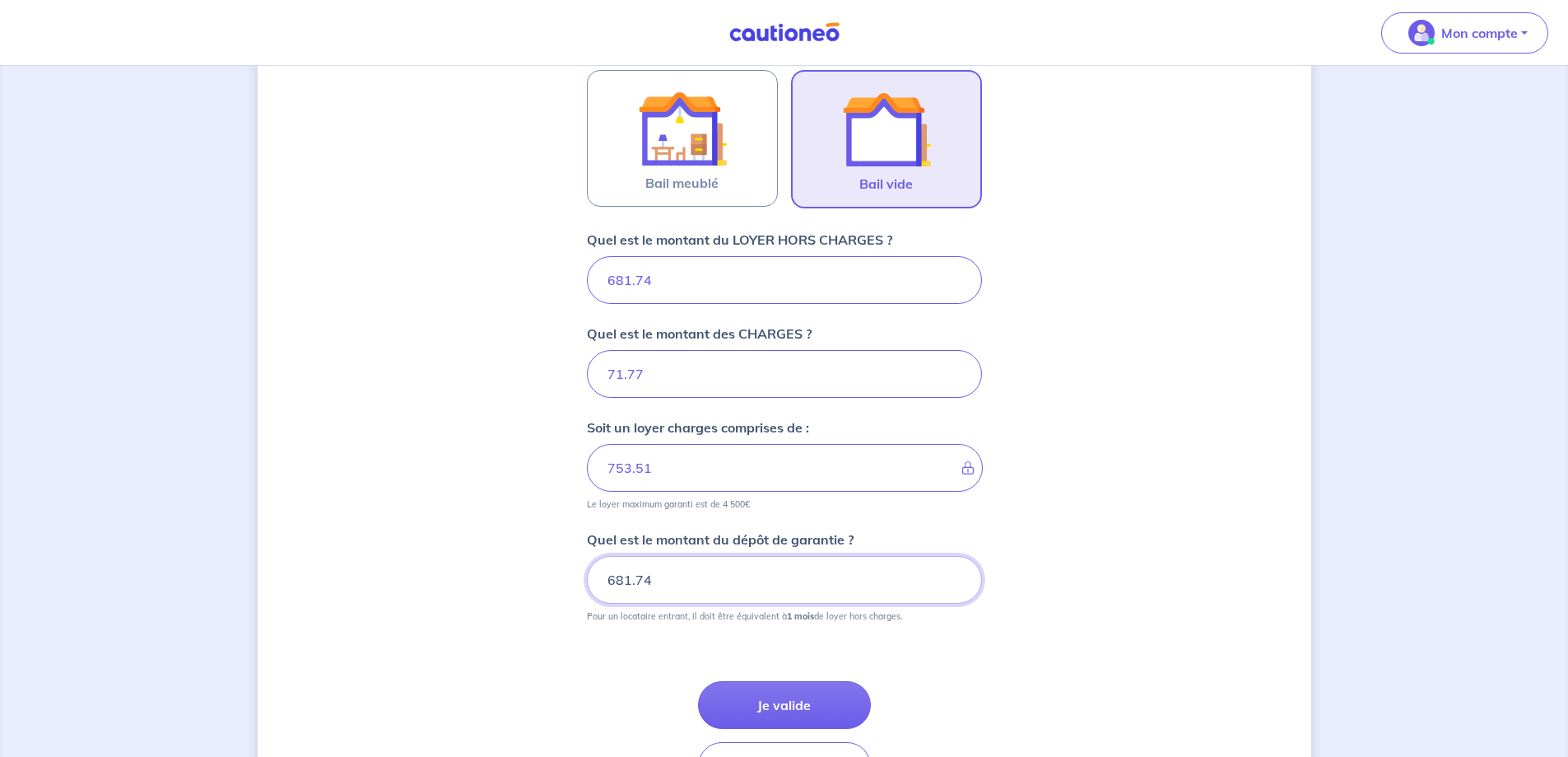
scroll to position [895, 0]
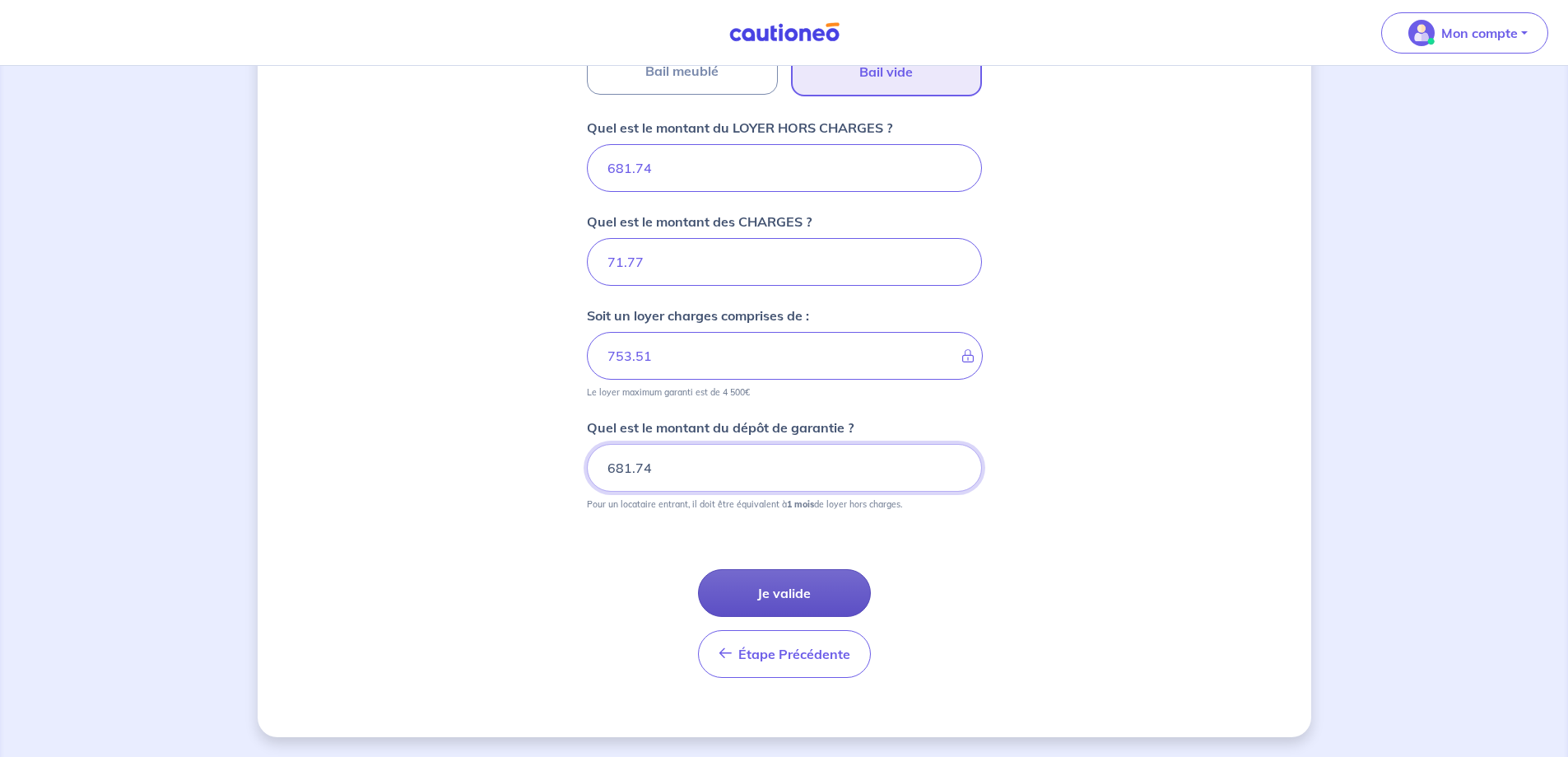
type input "681.74"
click at [778, 589] on button "Je valide" at bounding box center [784, 592] width 173 height 48
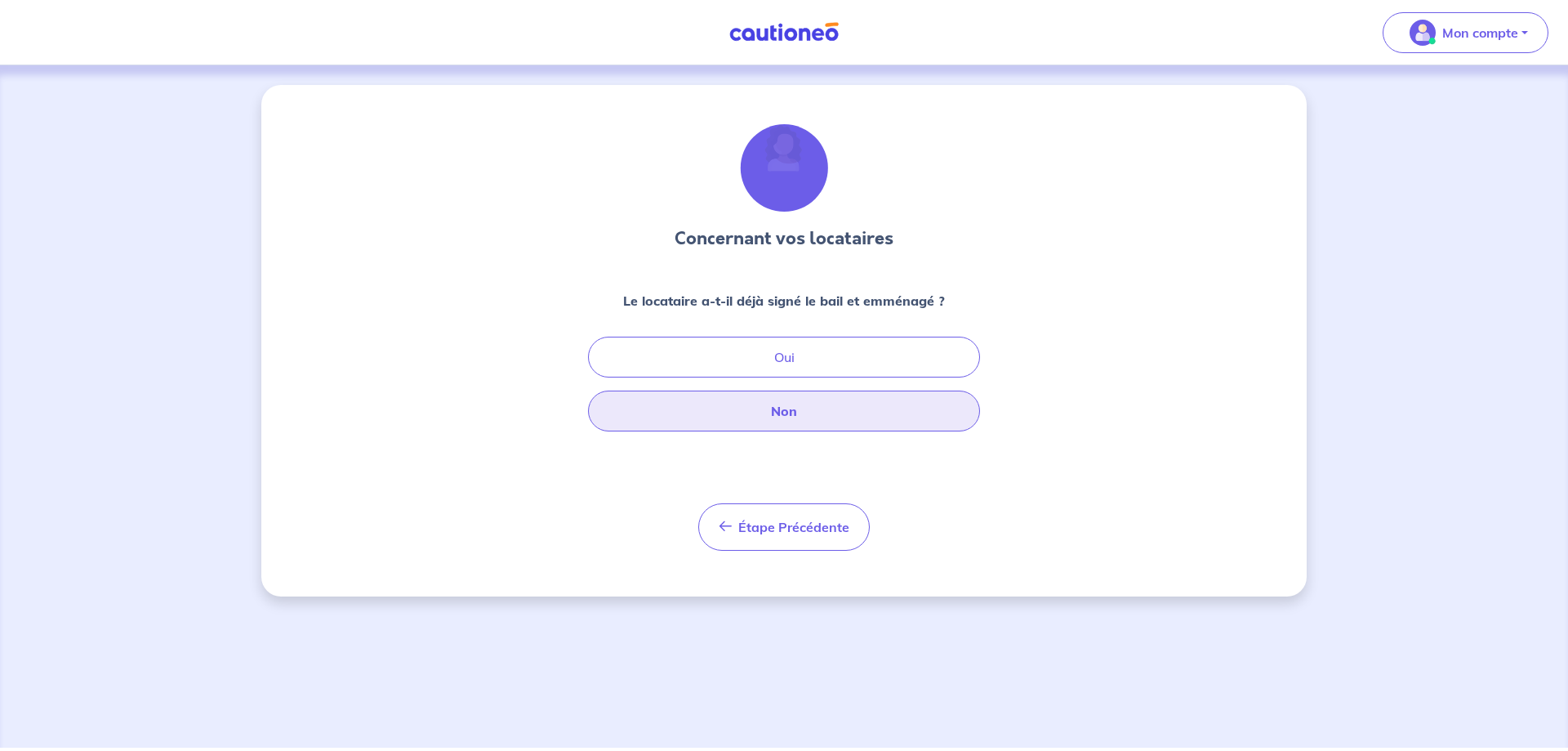
click at [821, 402] on button "Non" at bounding box center [784, 411] width 392 height 41
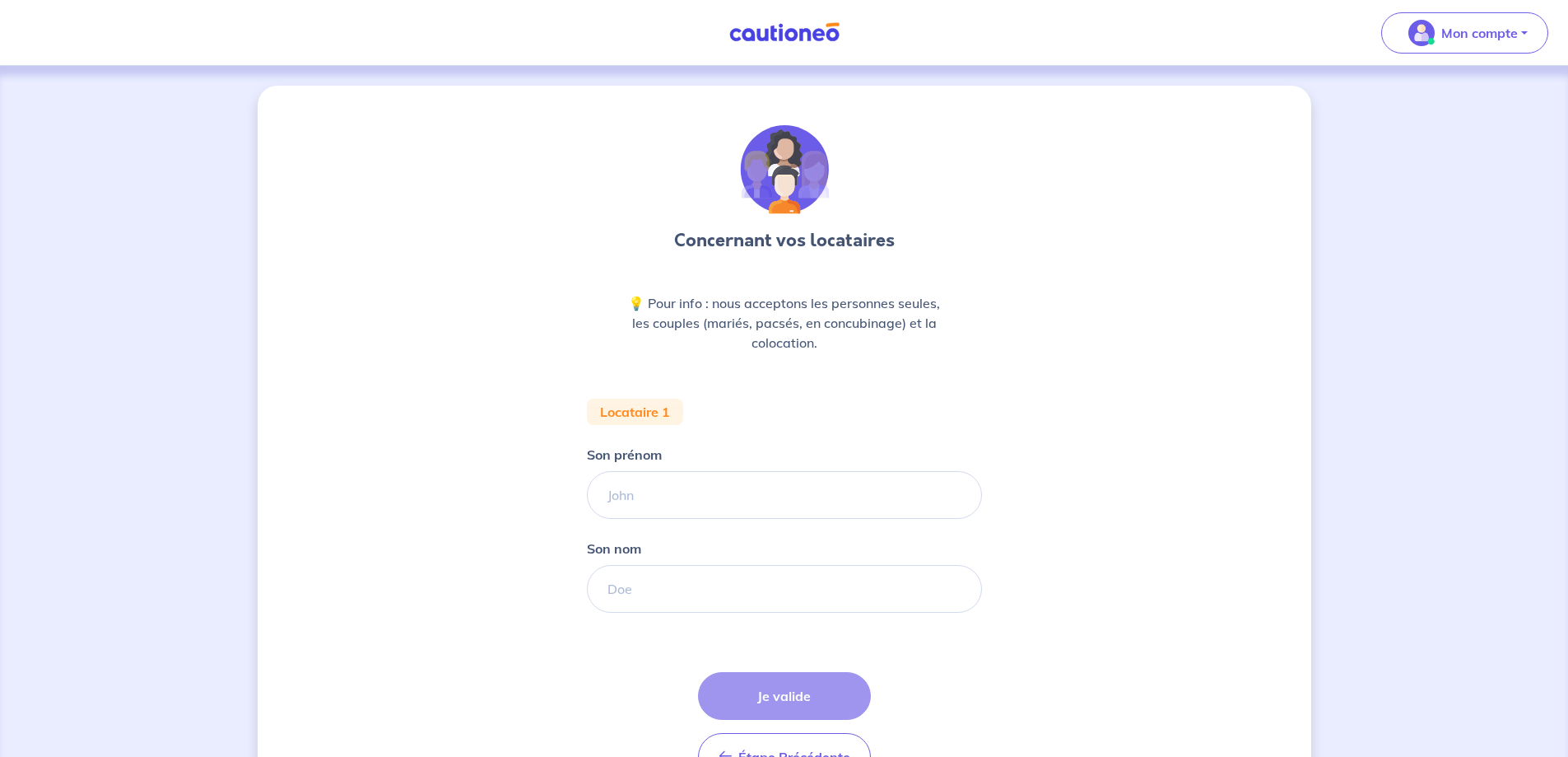
scroll to position [102, 0]
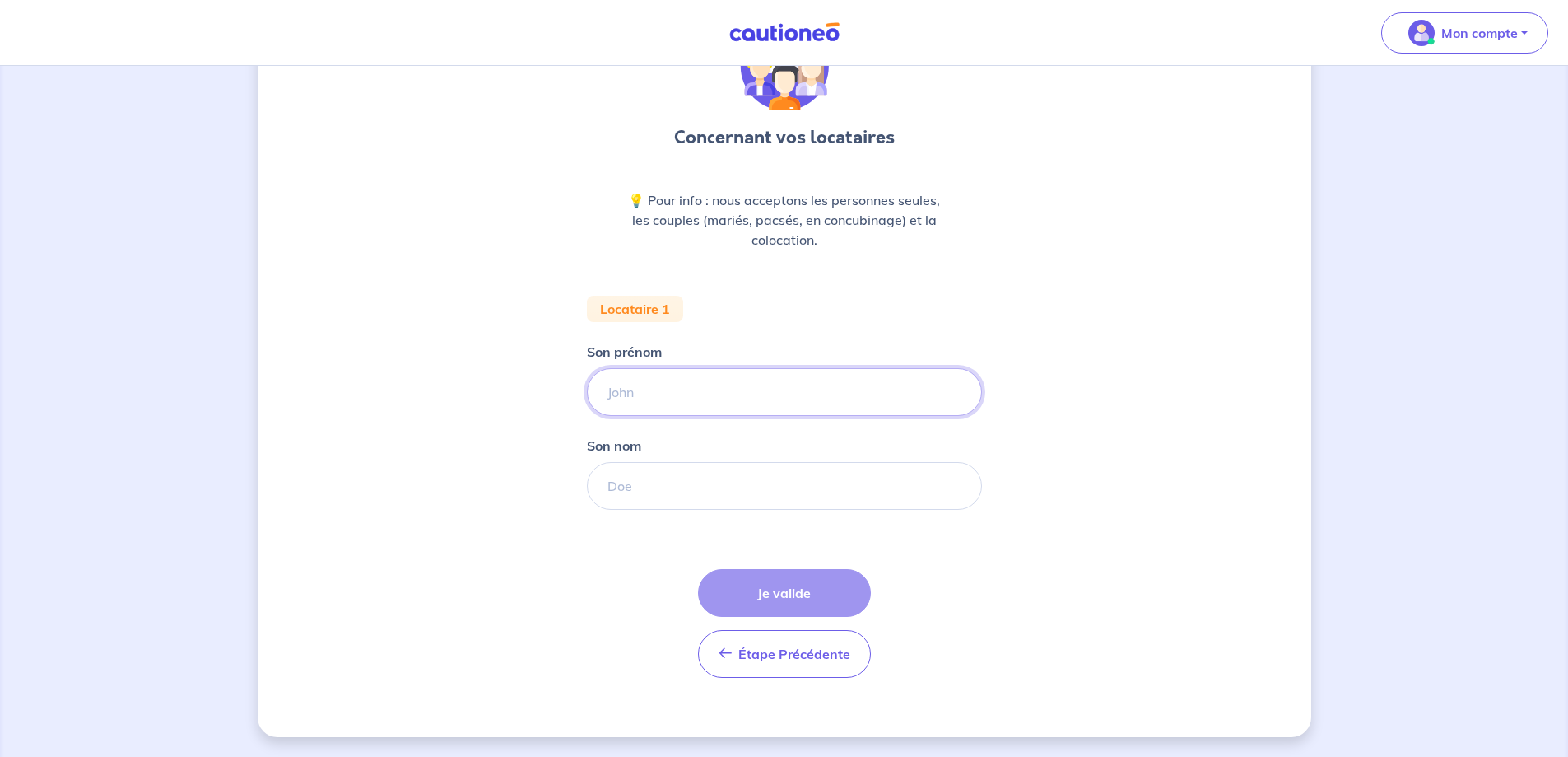
click at [722, 387] on input "Son prénom" at bounding box center [784, 391] width 395 height 48
type input "julie"
click at [689, 490] on input "Son nom" at bounding box center [784, 485] width 395 height 48
type input "espoullier"
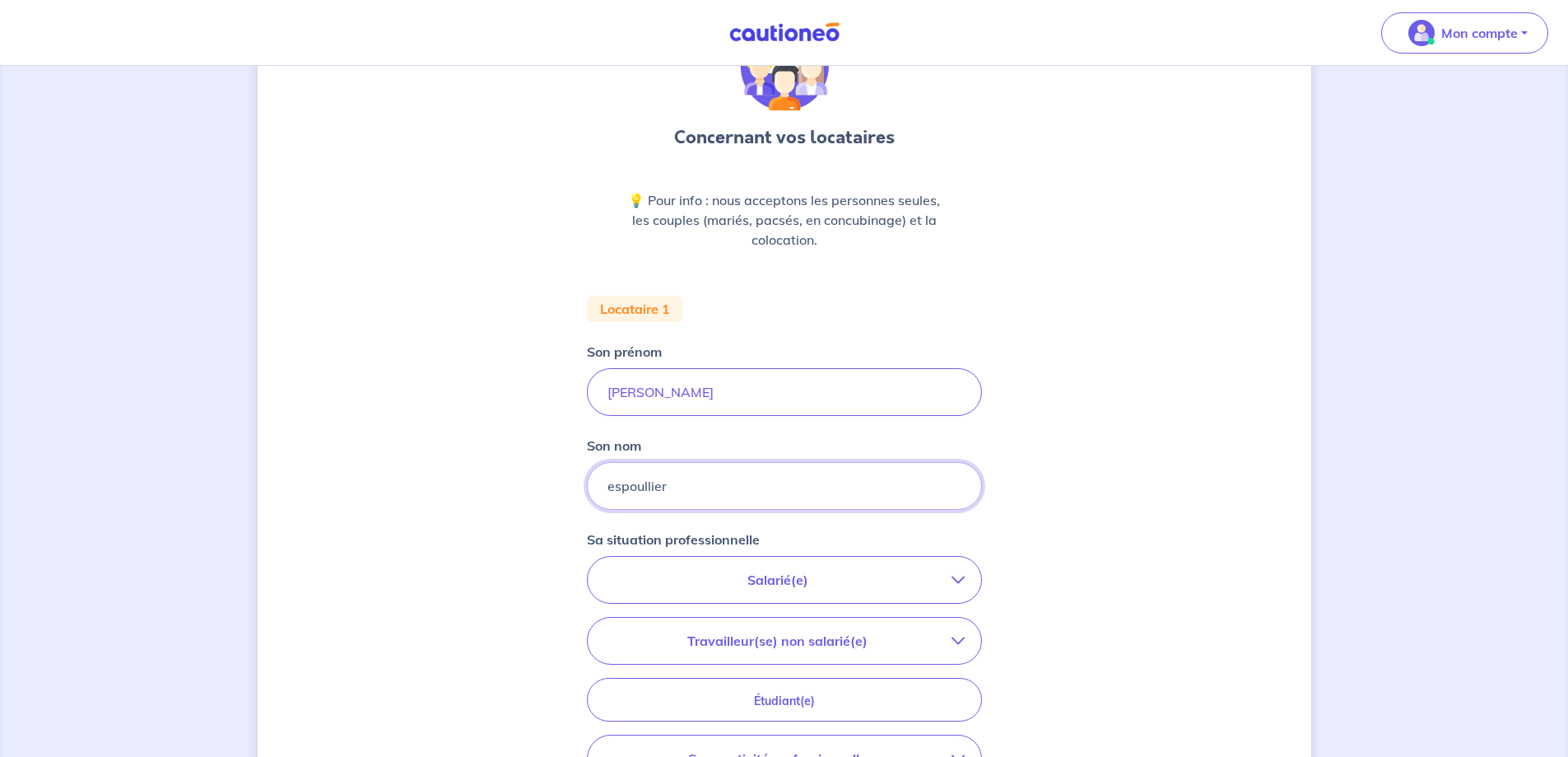
scroll to position [268, 0]
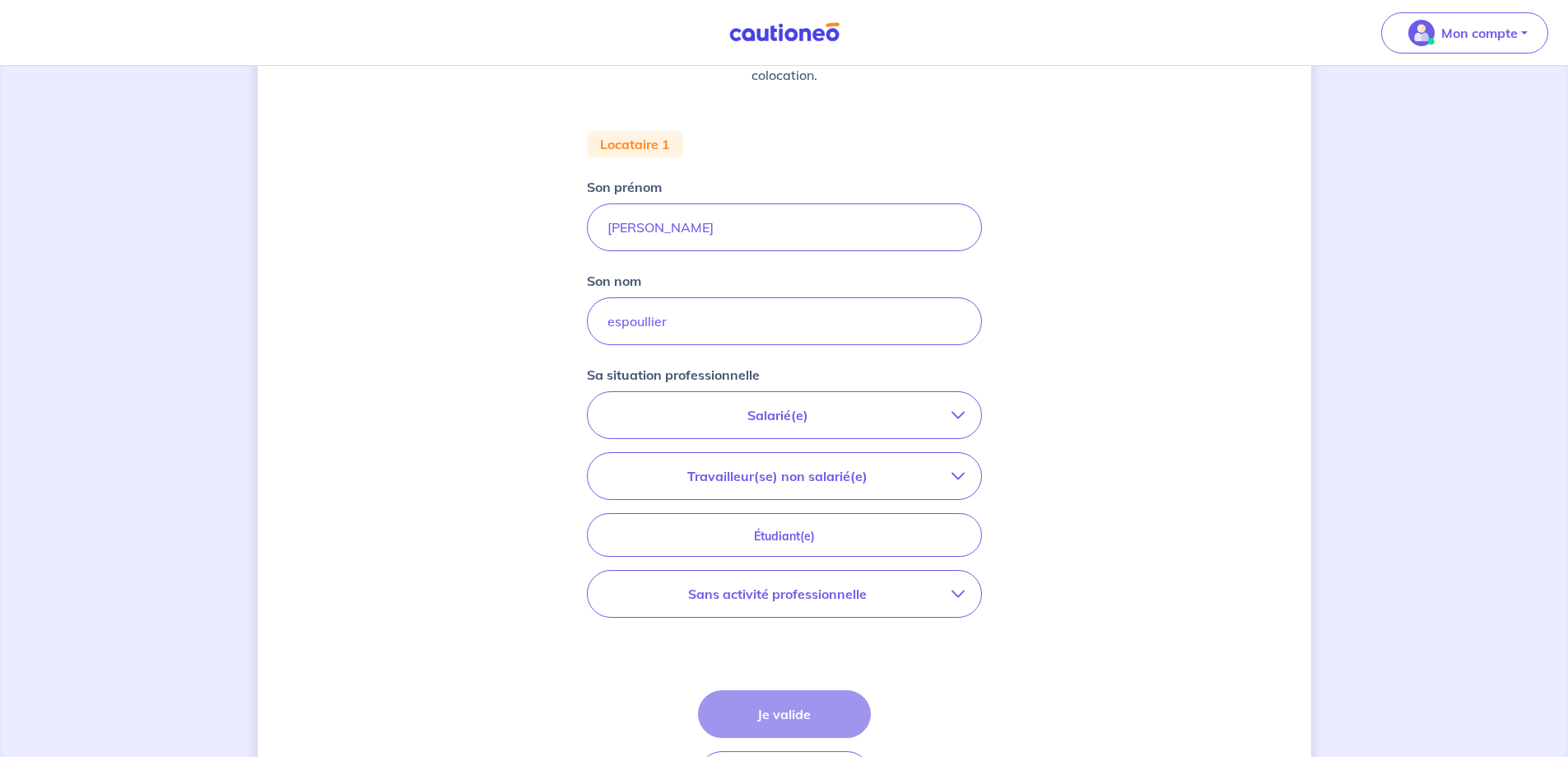
click at [839, 400] on button "Salarié(e)" at bounding box center [784, 414] width 394 height 46
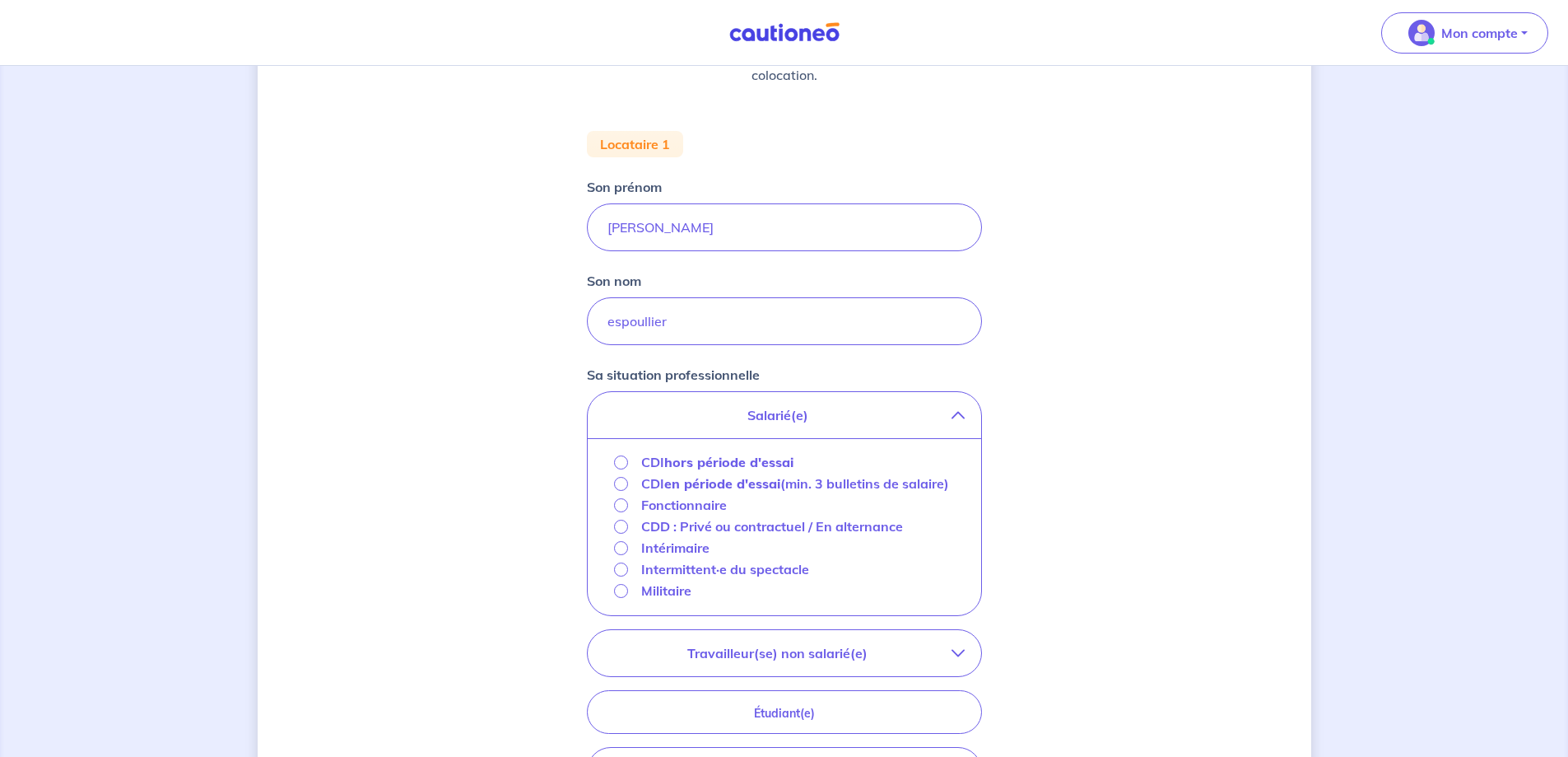
scroll to position [350, 0]
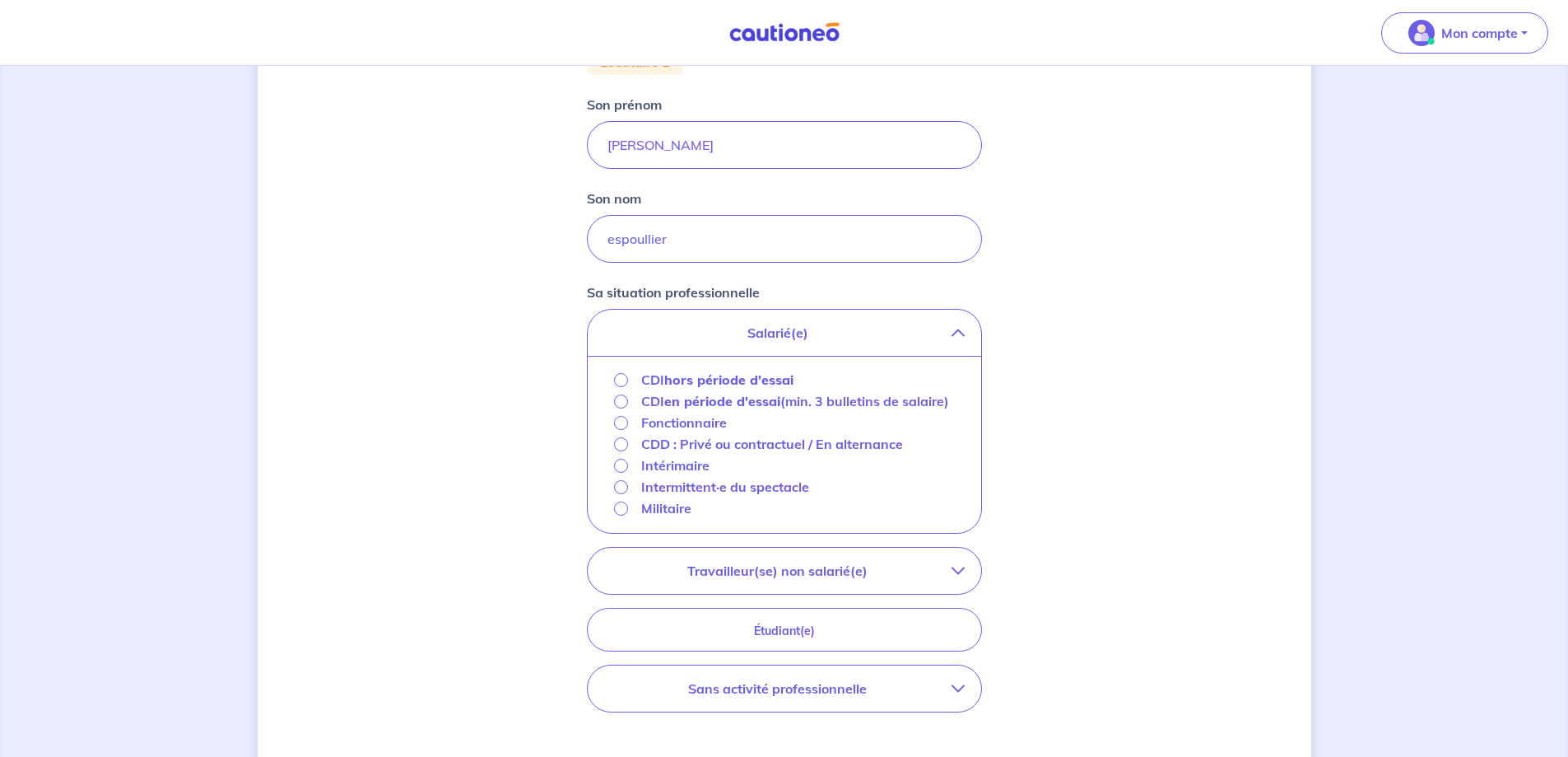
click at [745, 380] on strong "hors période d'essai" at bounding box center [729, 379] width 129 height 16
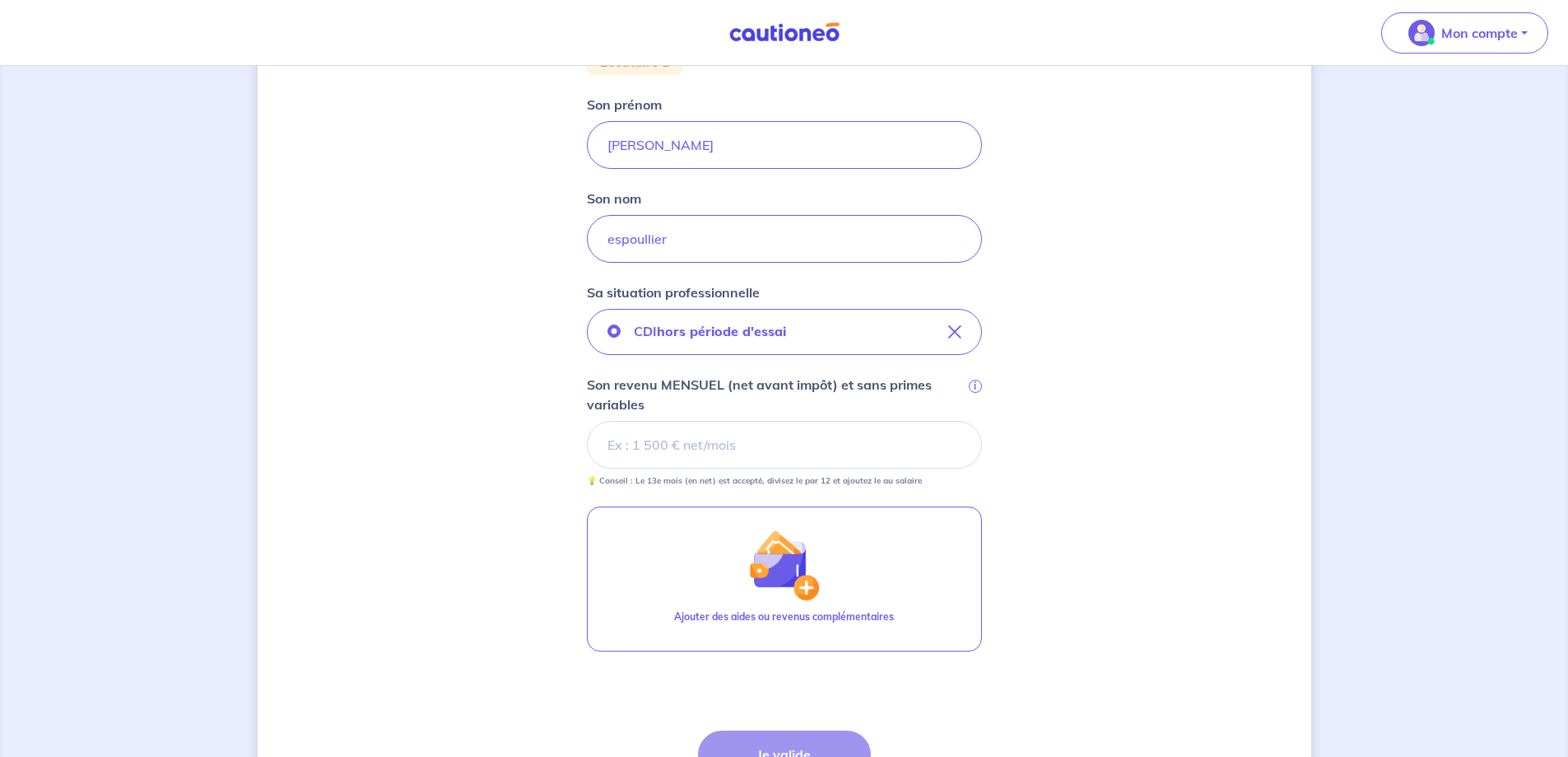
click at [787, 438] on input "Son revenu MENSUEL (net avant impôt) et sans primes variables i" at bounding box center [784, 444] width 395 height 48
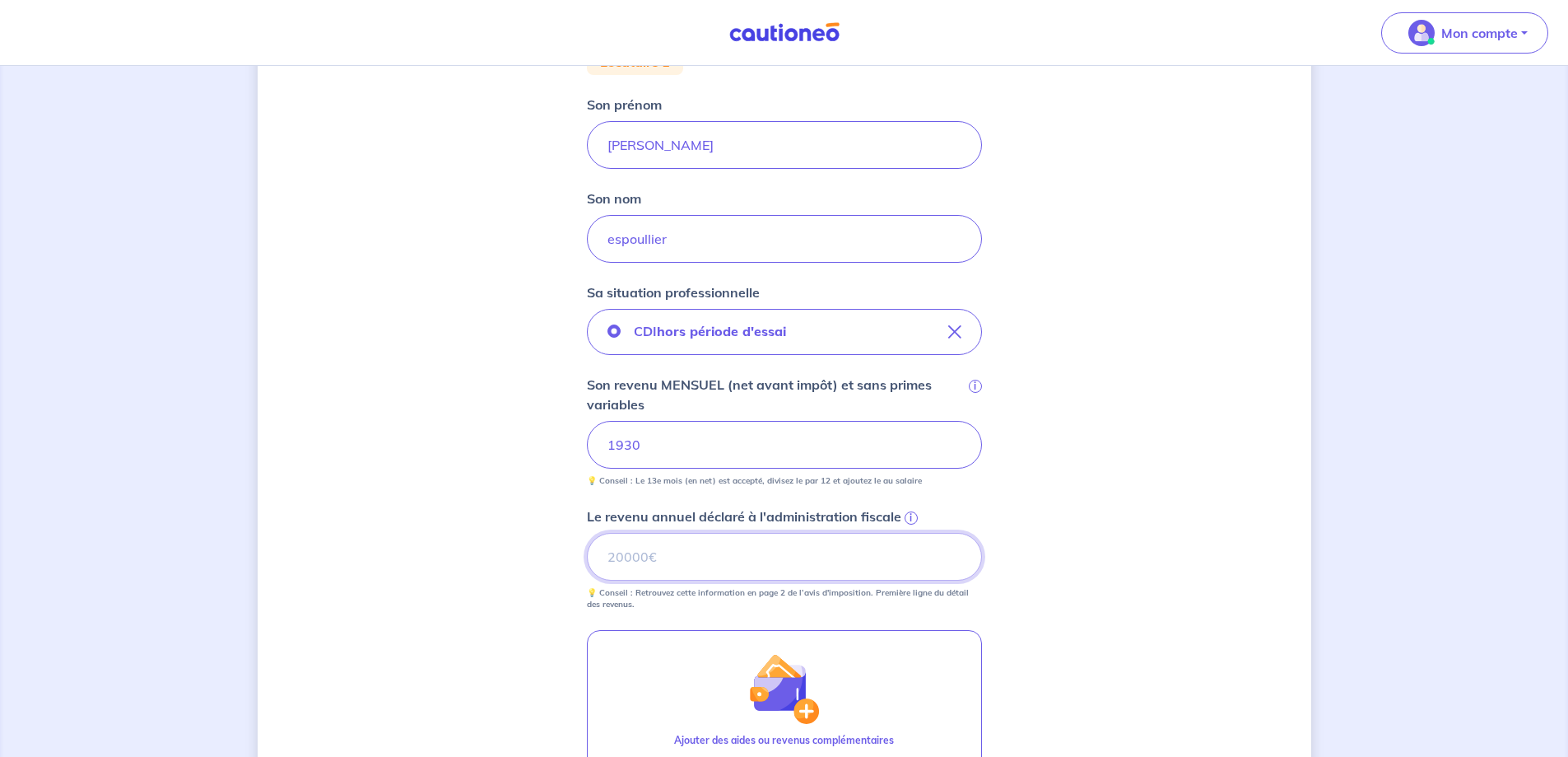
click at [703, 561] on input "Le revenu annuel déclaré à l'administration fiscale i" at bounding box center [784, 557] width 395 height 48
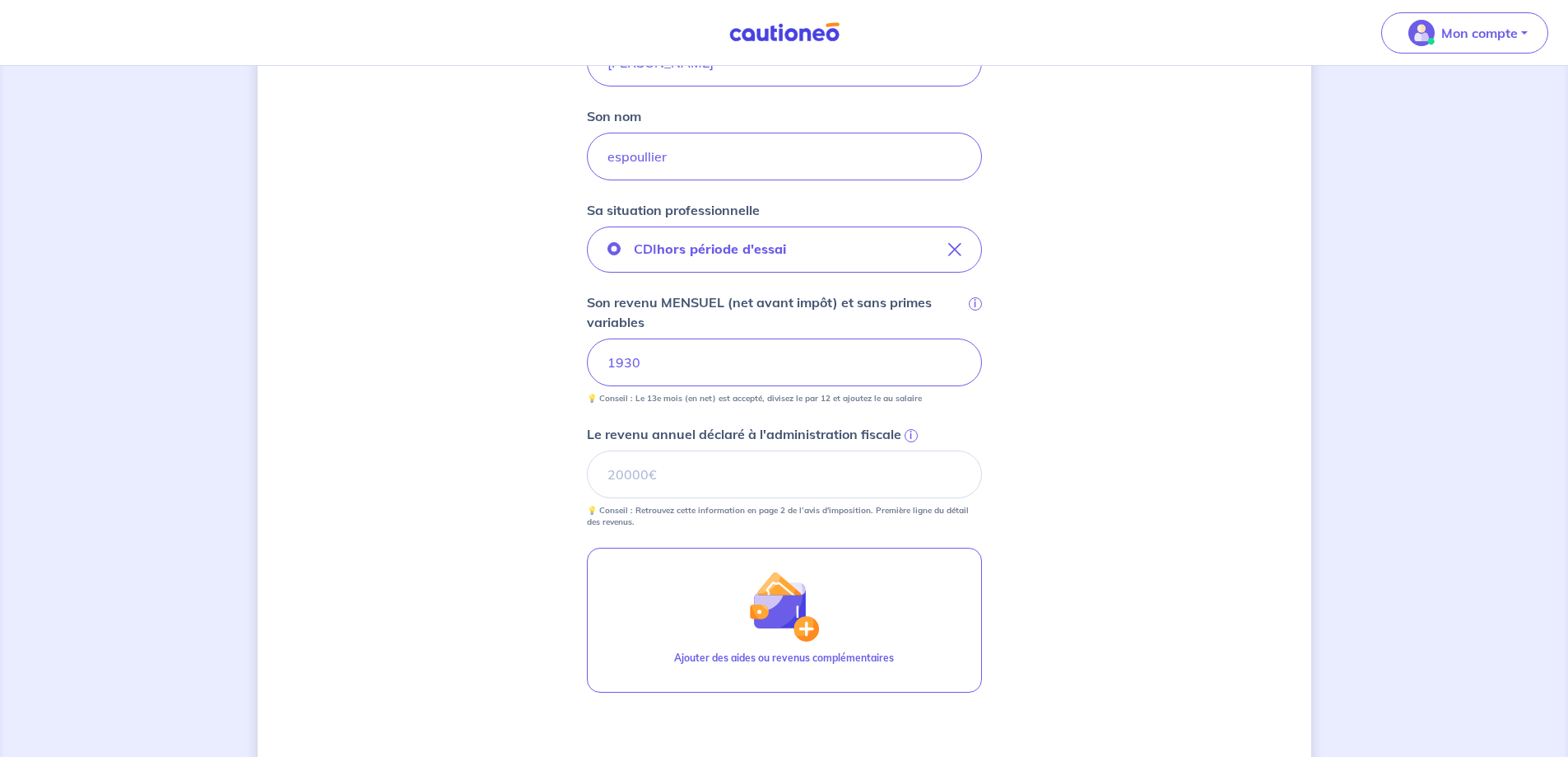
click at [905, 437] on span "i" at bounding box center [911, 435] width 13 height 13
click at [903, 450] on input "Le revenu annuel déclaré à l'administration fiscale i" at bounding box center [784, 474] width 395 height 48
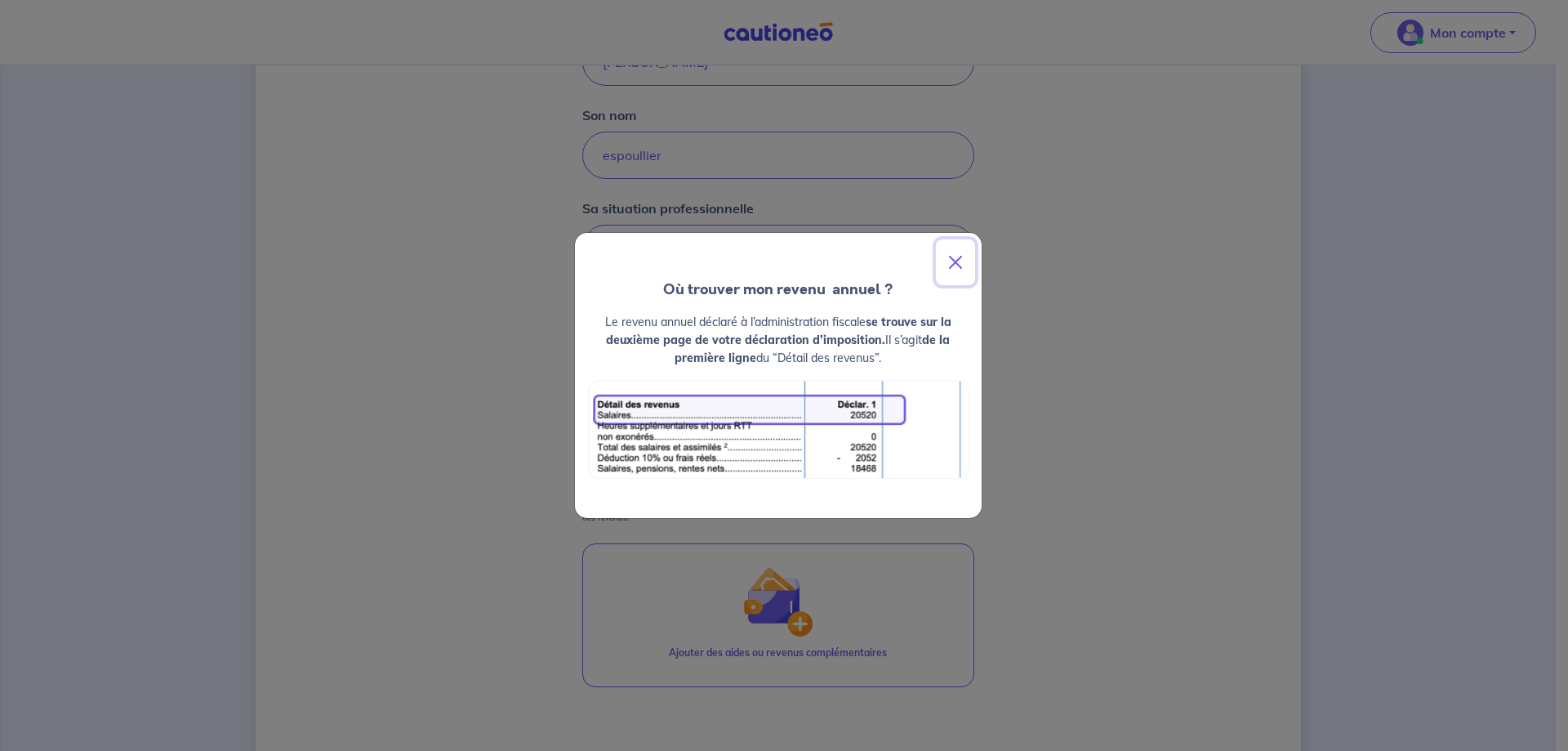
click at [955, 248] on button "Close" at bounding box center [956, 261] width 39 height 45
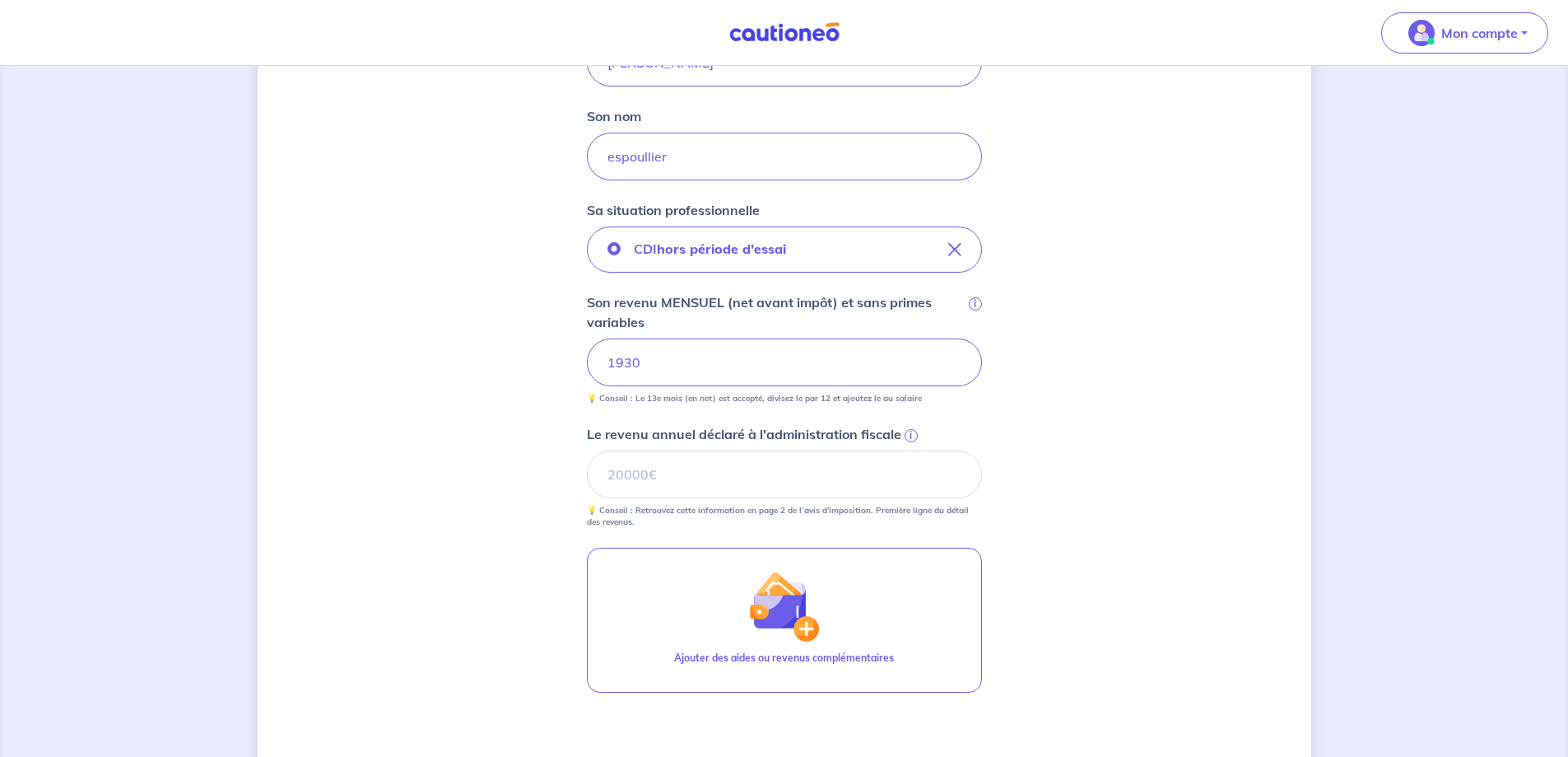
click at [905, 432] on span "i" at bounding box center [911, 435] width 13 height 13
click at [904, 450] on input "Le revenu annuel déclaré à l'administration fiscale i" at bounding box center [784, 474] width 395 height 48
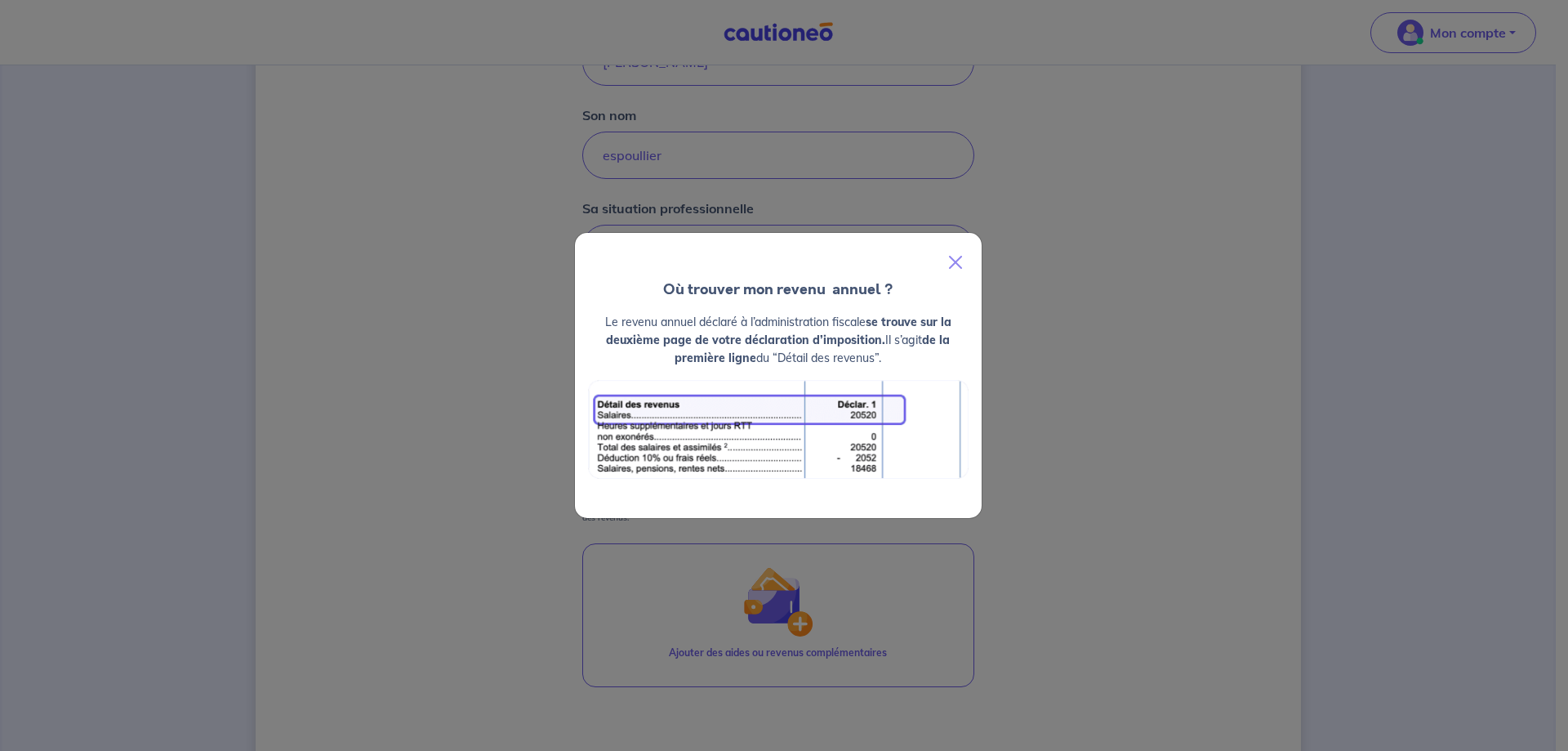
click at [1138, 510] on div "Où trouver mon revenu  annuel ? Le revenu annuel déclaré à l’administration fis…" at bounding box center [784, 376] width 1568 height 751
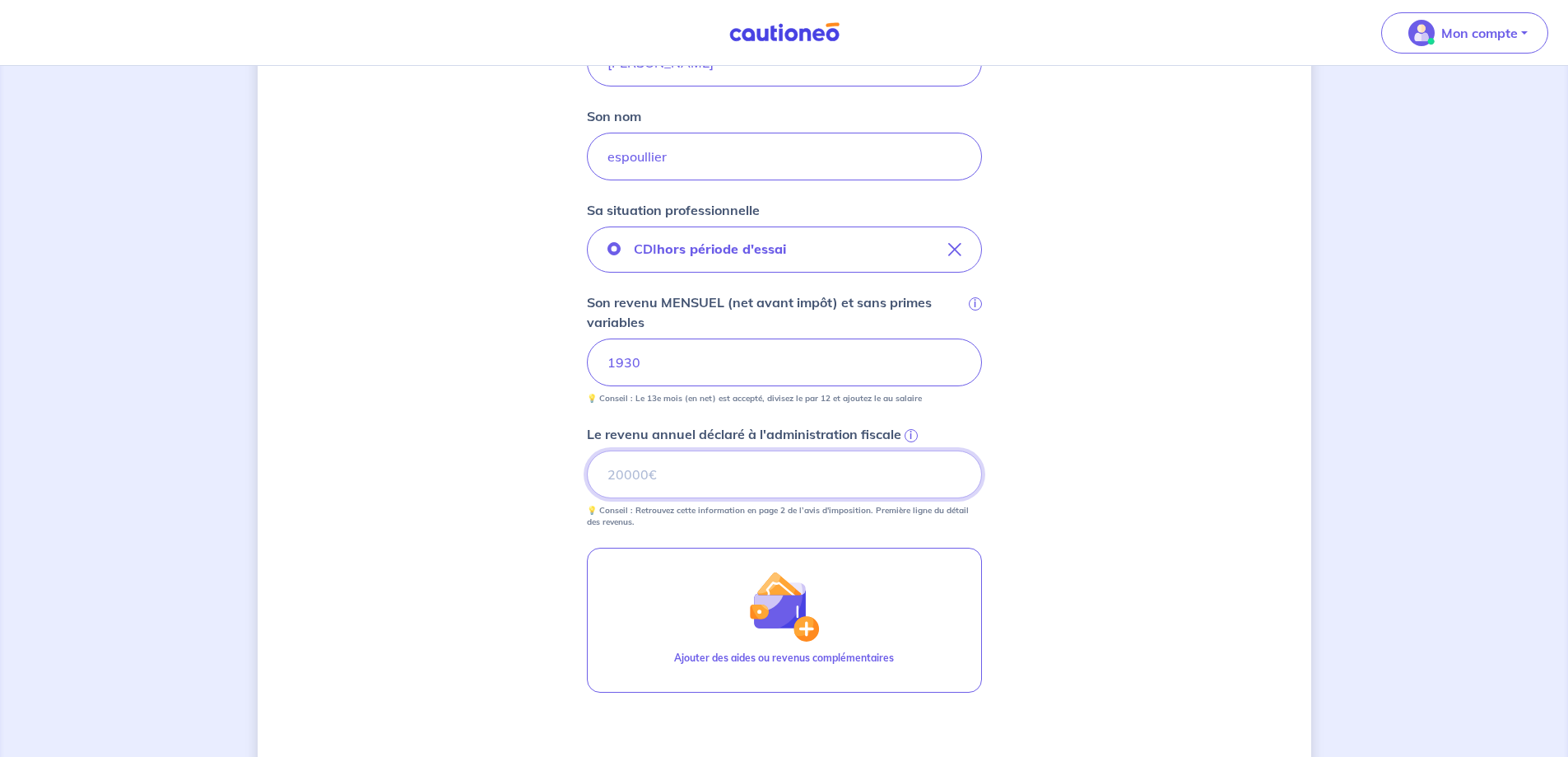
click at [652, 478] on input "Le revenu annuel déclaré à l'administration fiscale i" at bounding box center [784, 474] width 395 height 48
type input "6687"
click at [739, 358] on input "1930" at bounding box center [784, 361] width 395 height 48
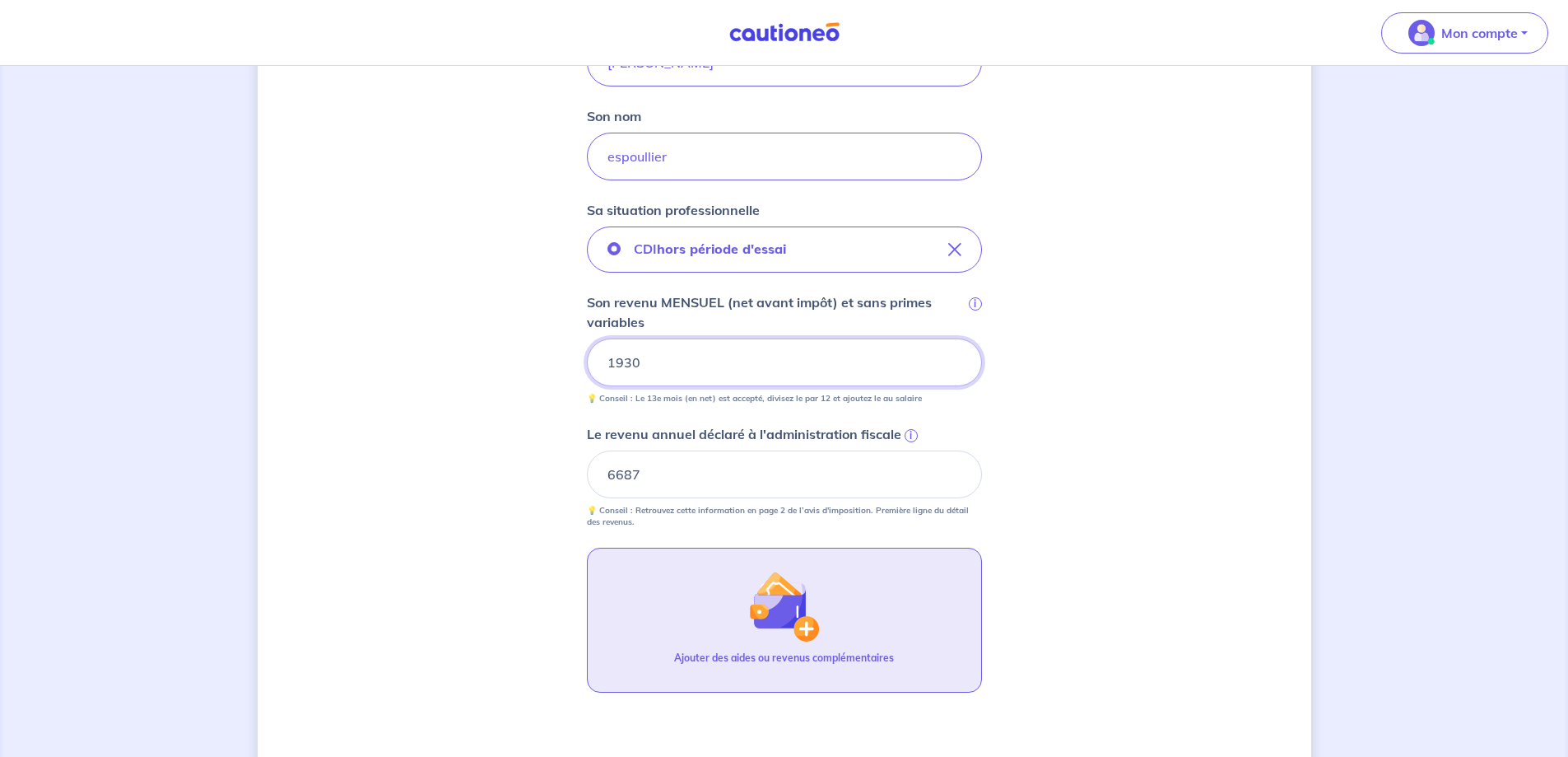
scroll to position [597, 0]
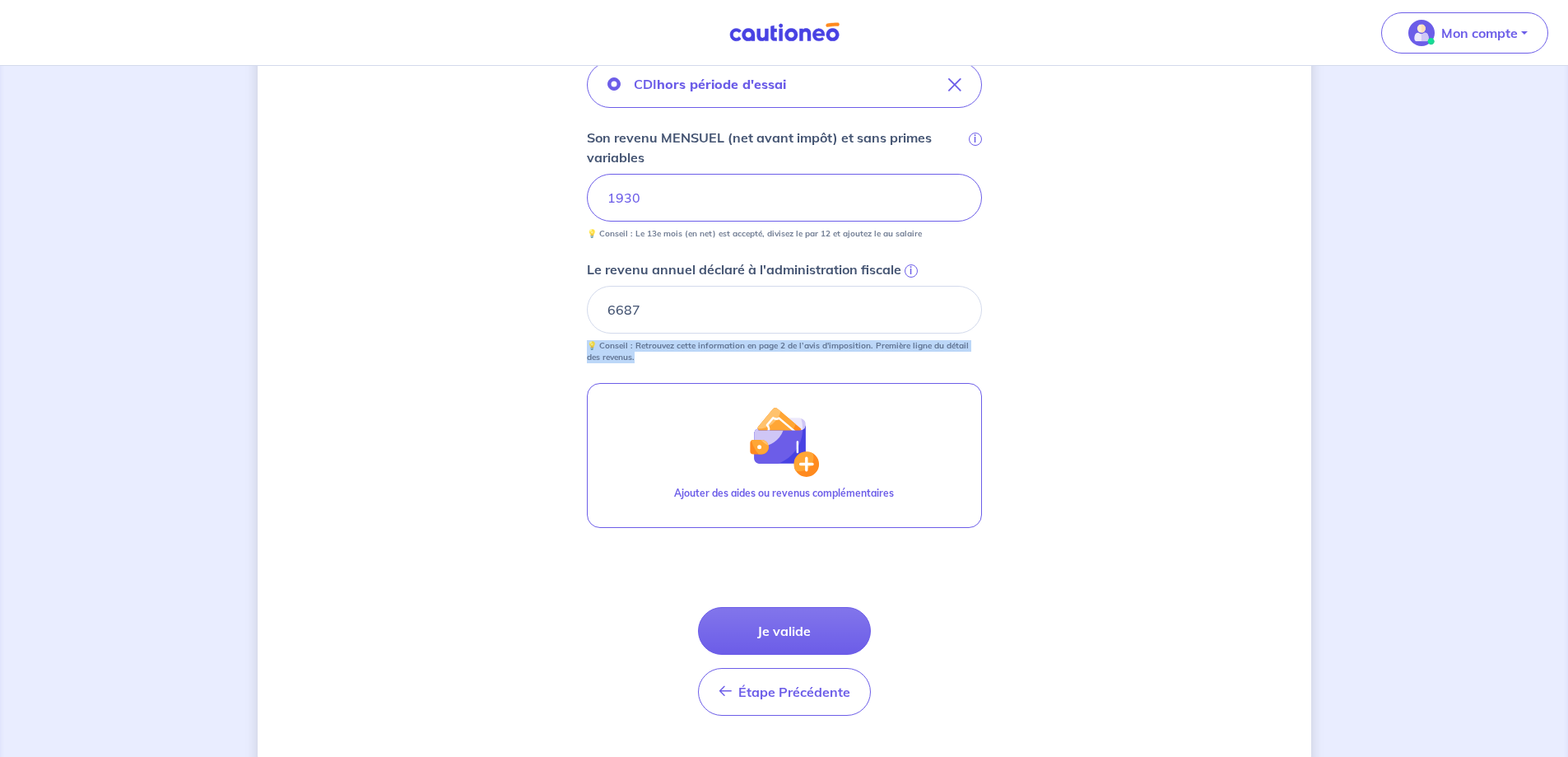
drag, startPoint x: 665, startPoint y: 359, endPoint x: 583, endPoint y: 337, distance: 84.9
click at [583, 337] on div "Concernant vos locataires 💡 Pour info : nous acceptons les personnes seules, le…" at bounding box center [784, 131] width 1053 height 1287
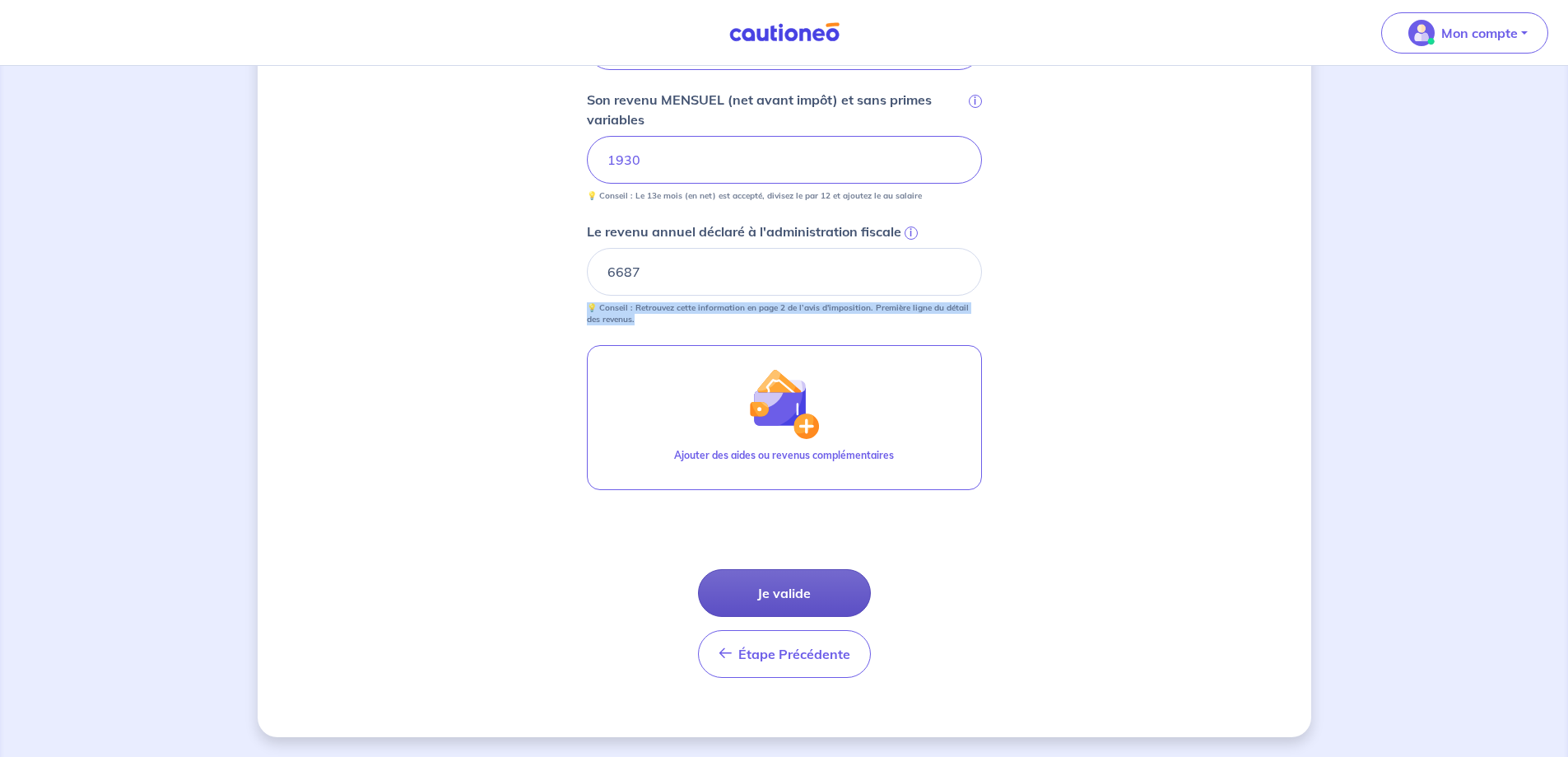
click at [813, 580] on button "Je valide" at bounding box center [784, 592] width 173 height 48
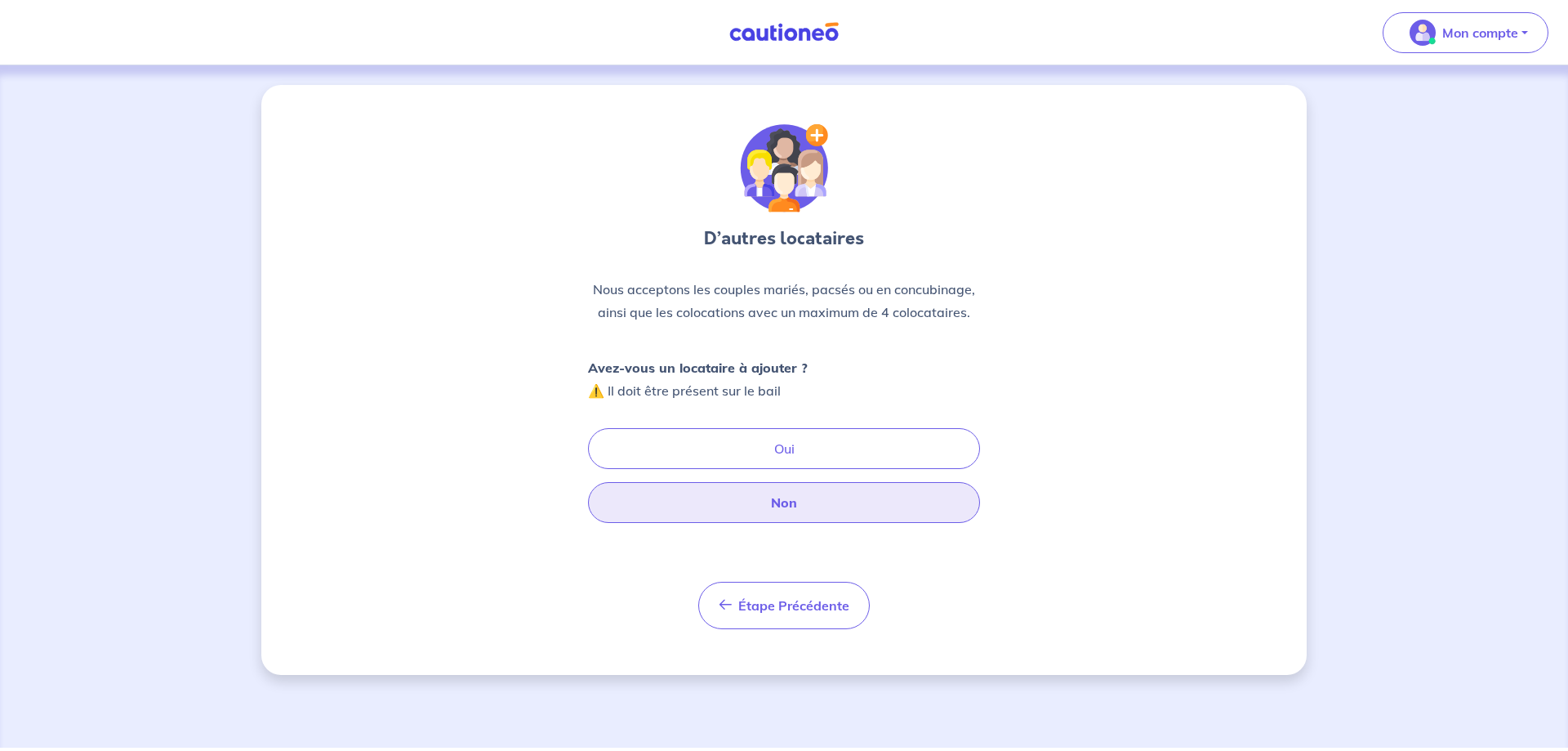
click at [805, 505] on button "Non" at bounding box center [784, 502] width 392 height 41
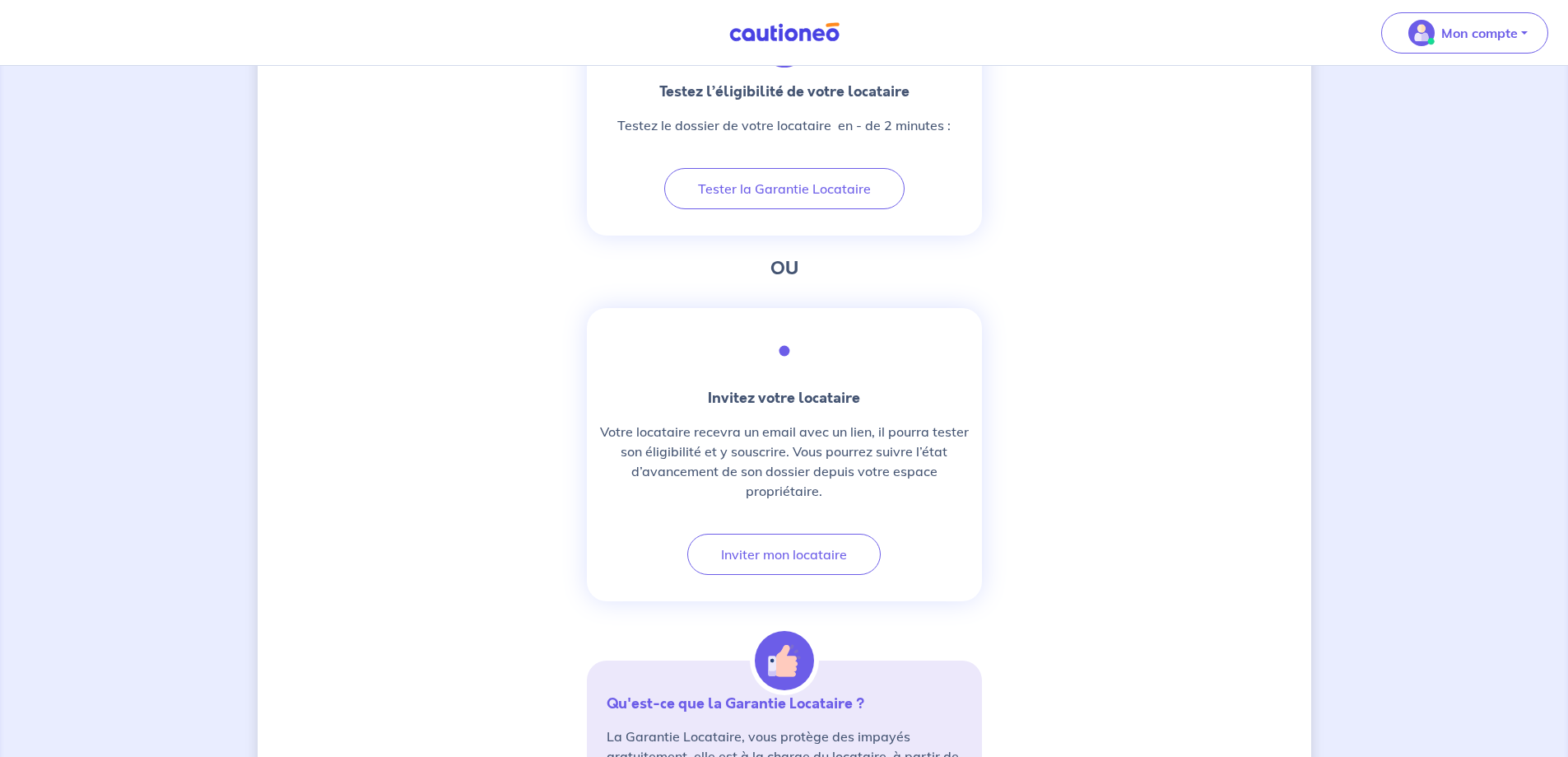
scroll to position [494, 0]
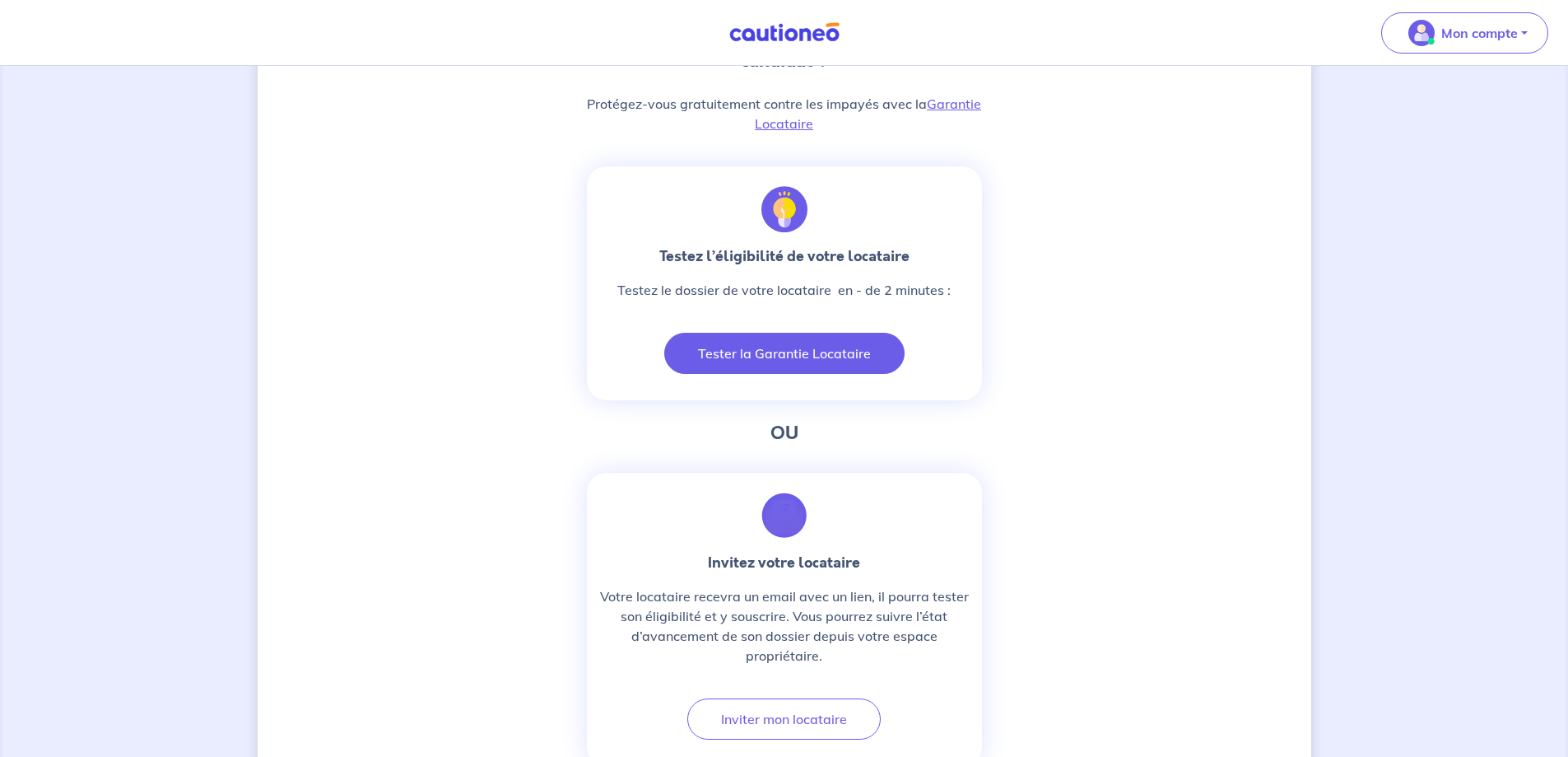
click at [802, 351] on button "Tester la Garantie Locataire" at bounding box center [784, 353] width 240 height 41
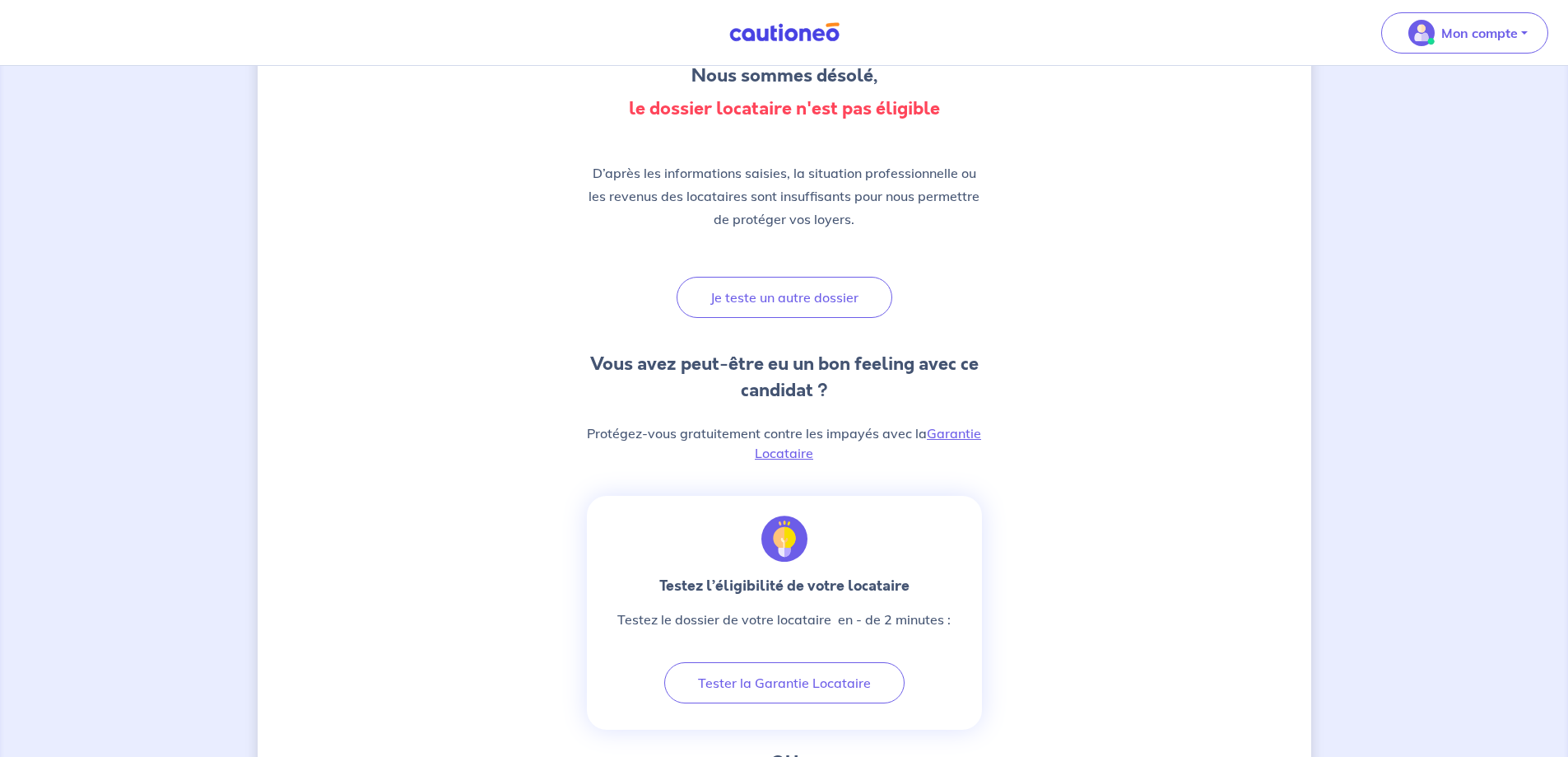
scroll to position [0, 0]
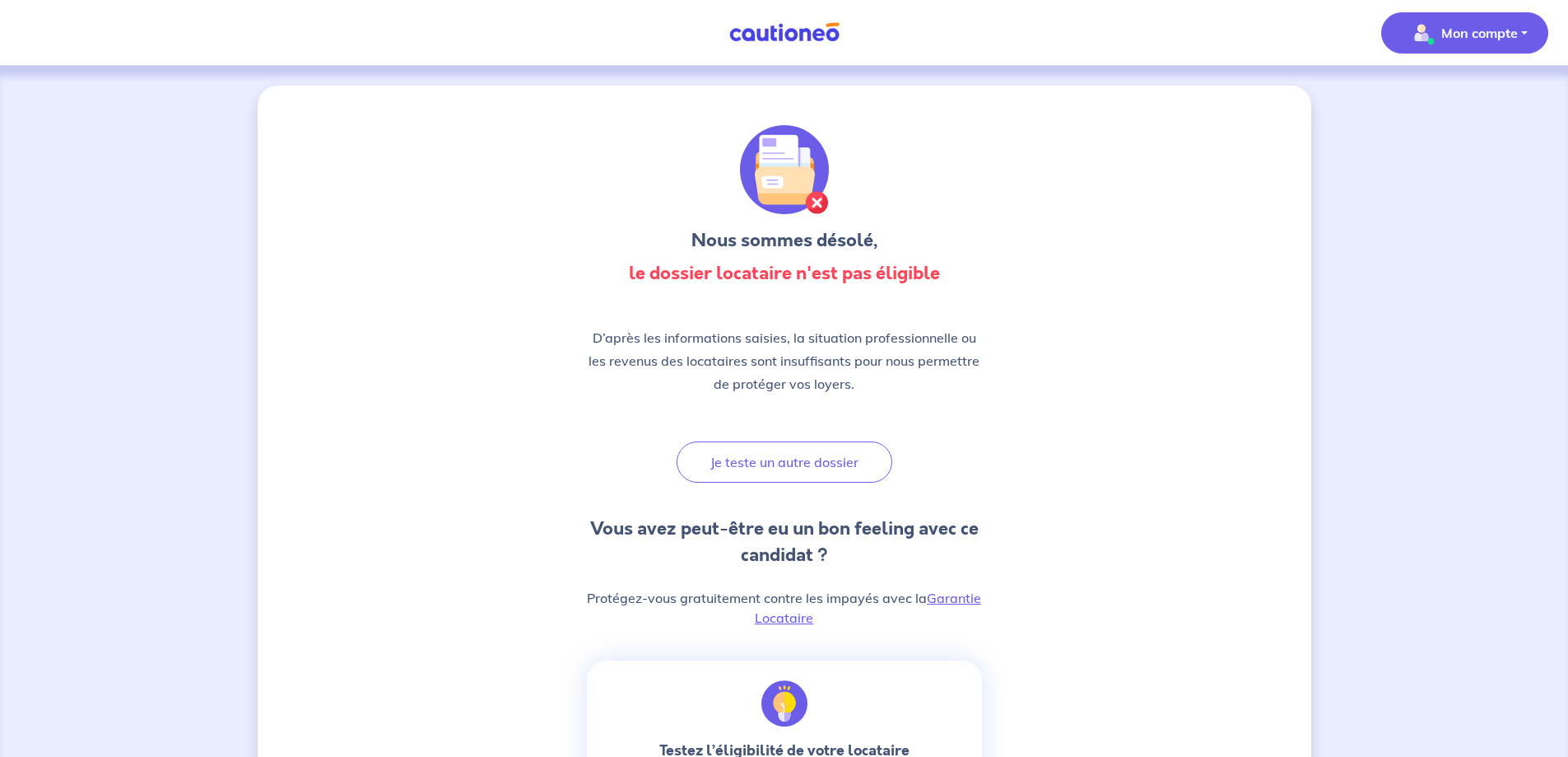
click at [1493, 51] on button "Mon compte" at bounding box center [1465, 33] width 167 height 41
click at [1457, 99] on link "Mes informations" at bounding box center [1448, 102] width 132 height 26
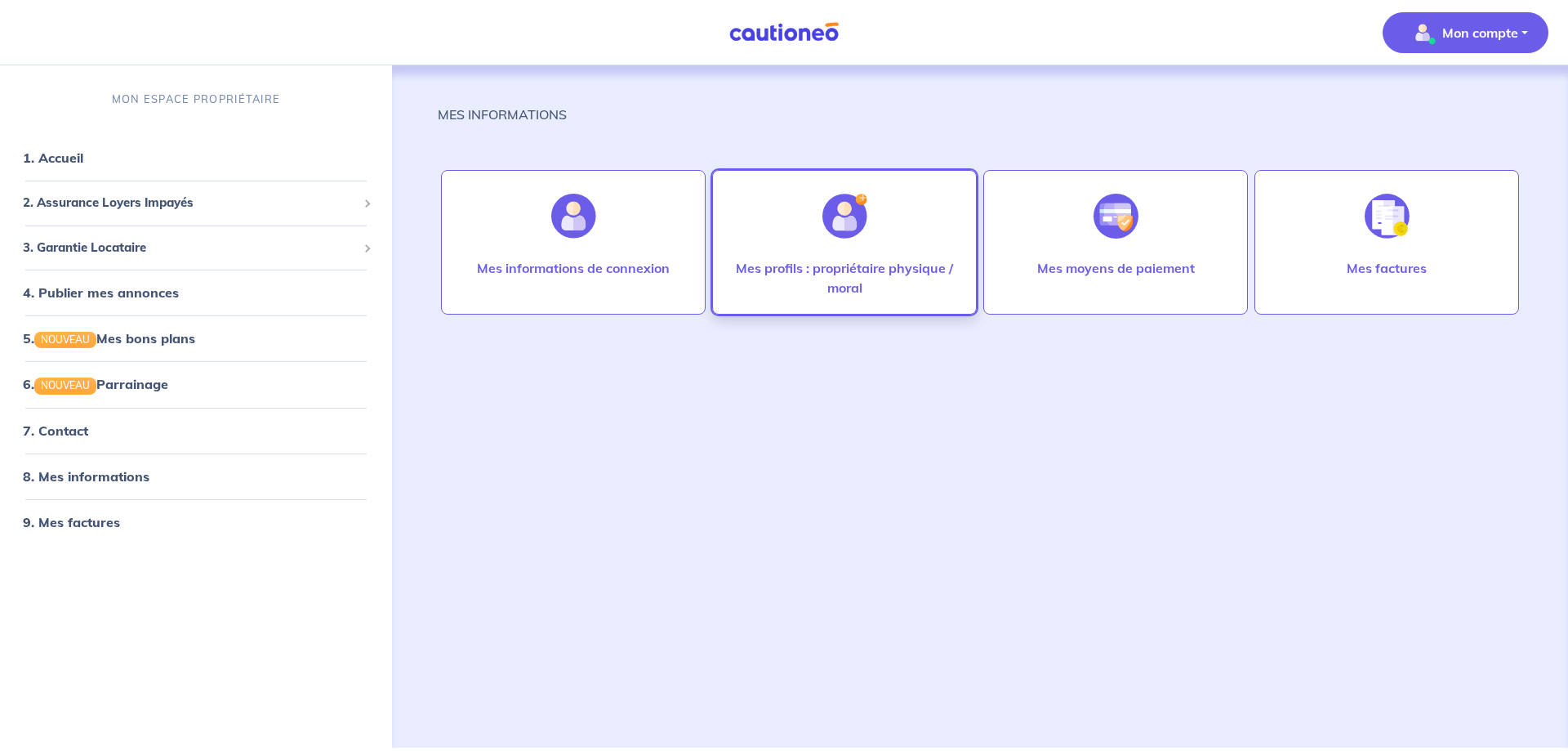
click at [909, 239] on div "Mes profils : propriétaire physique / moral" at bounding box center [845, 242] width 265 height 144
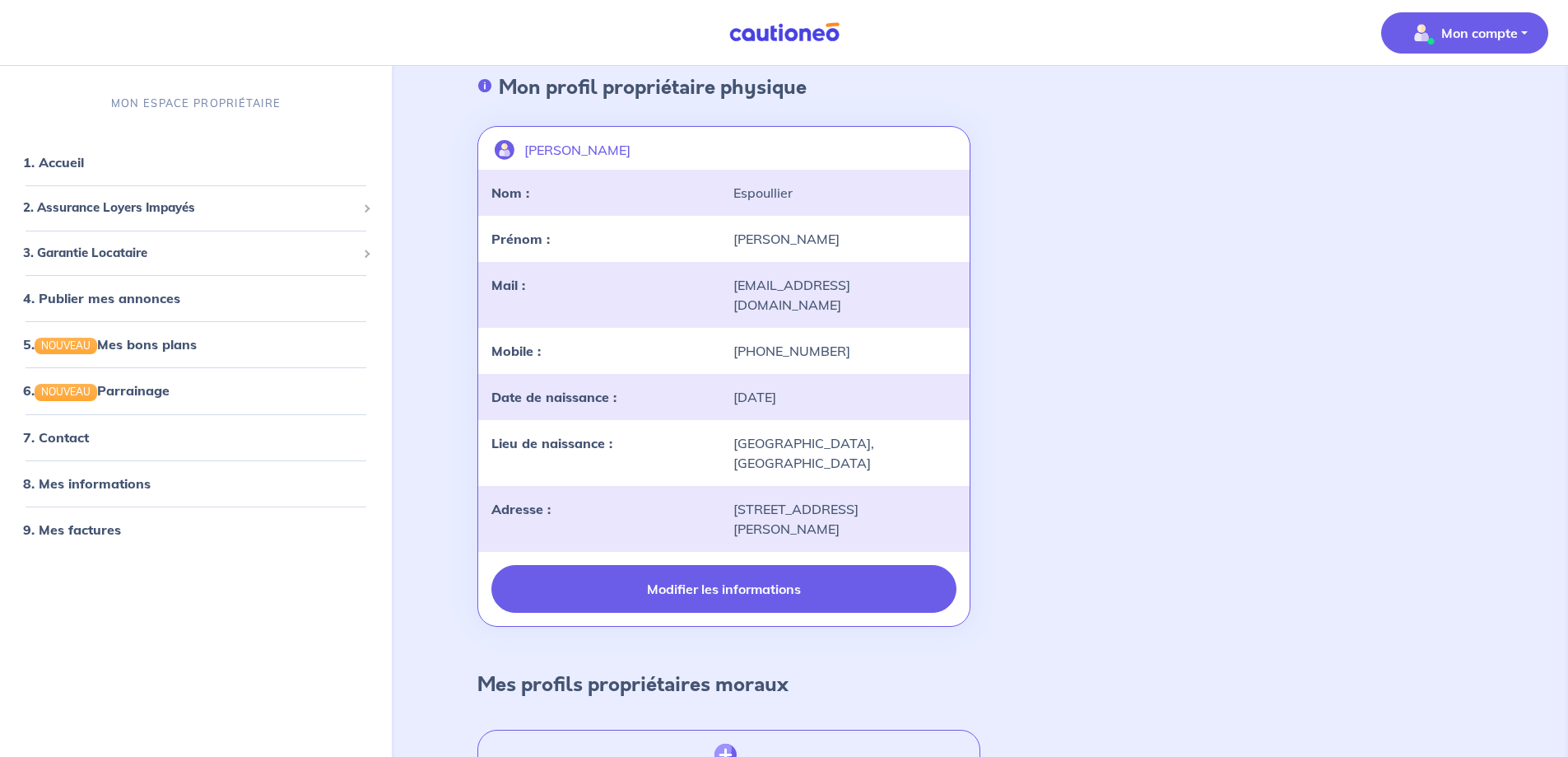
scroll to position [172, 0]
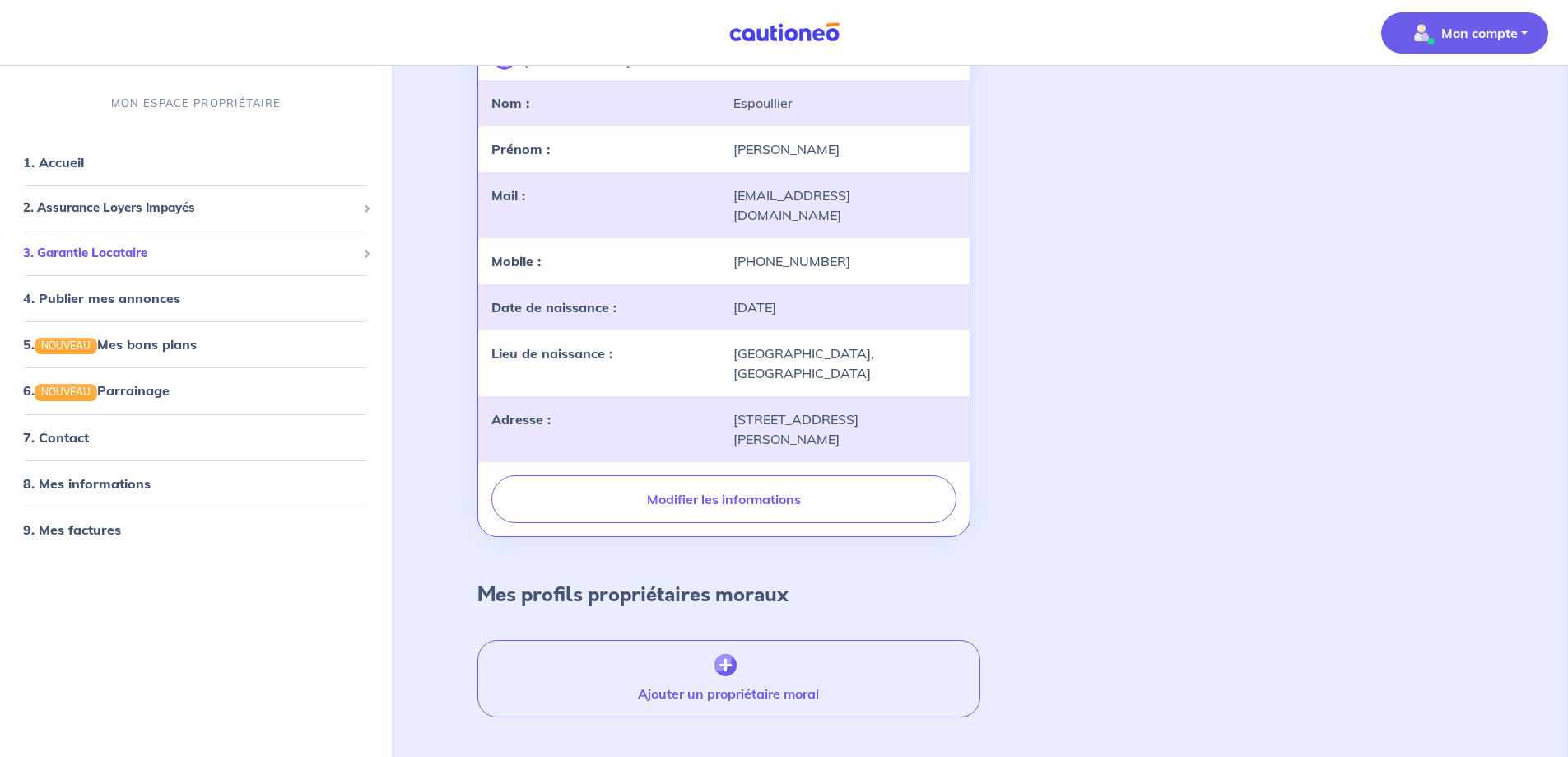
click at [159, 263] on div "3. Garantie Locataire" at bounding box center [195, 254] width 378 height 32
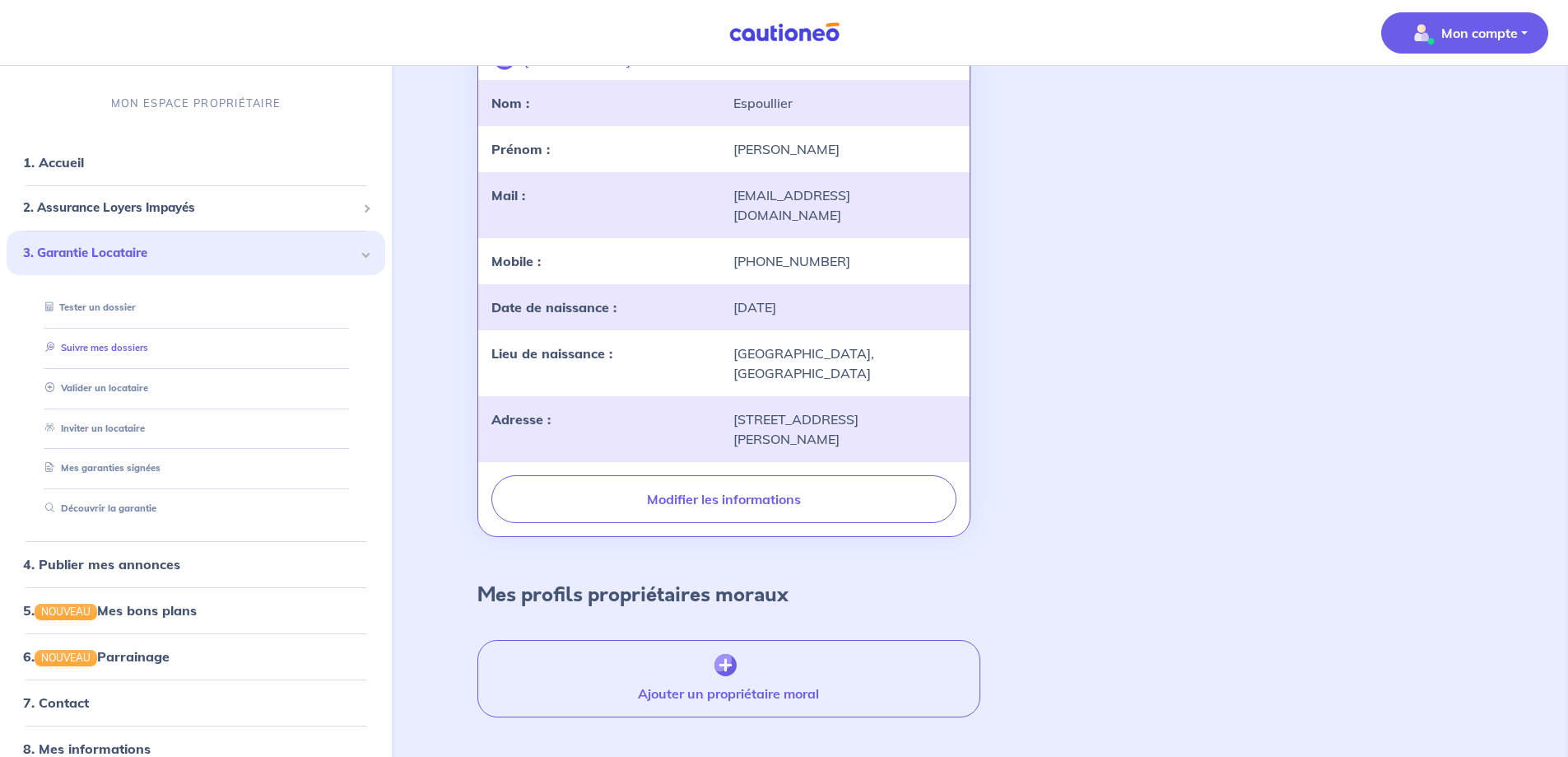
click at [120, 345] on link "Suivre mes dossiers" at bounding box center [93, 347] width 110 height 12
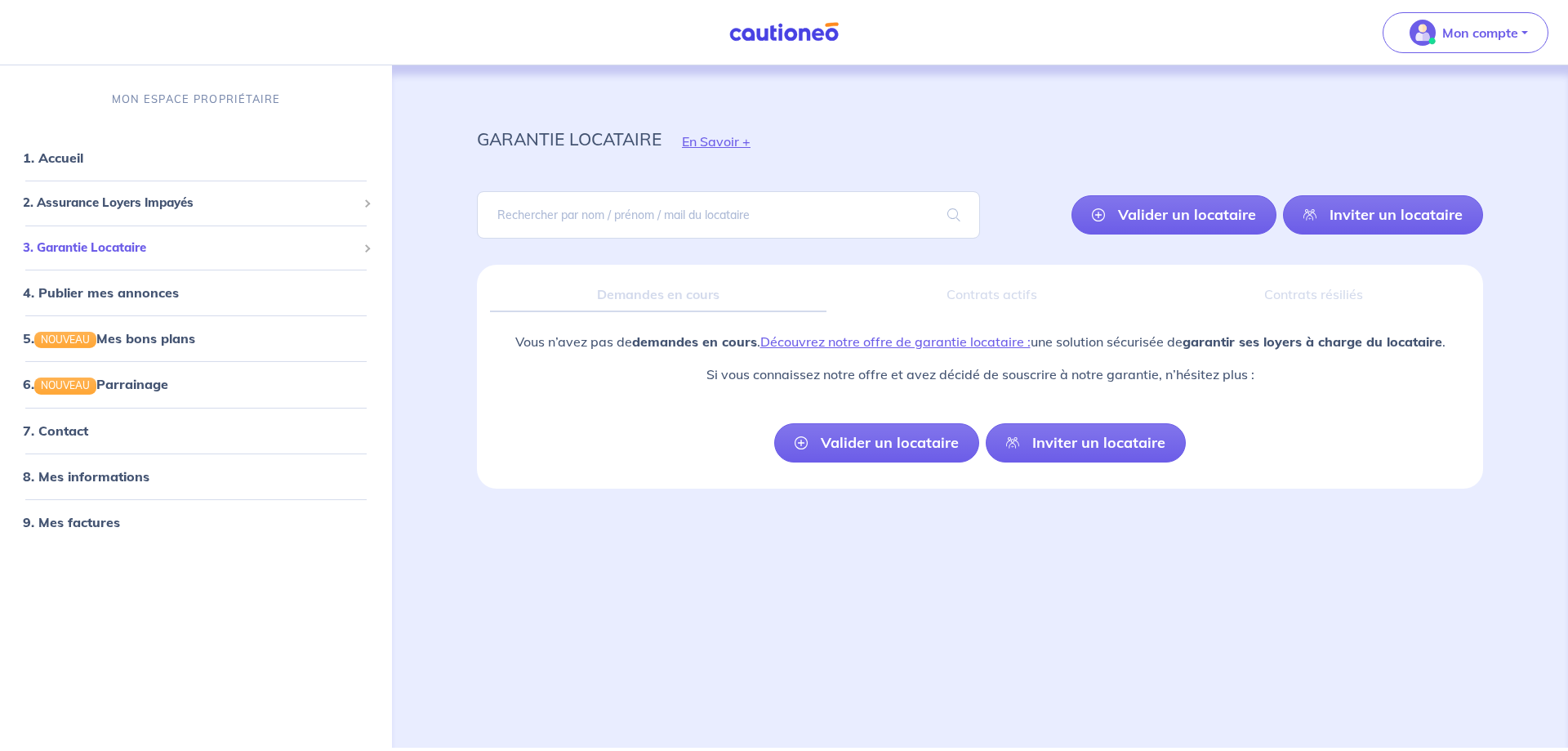
click at [232, 248] on span "3. Garantie Locataire" at bounding box center [190, 247] width 334 height 19
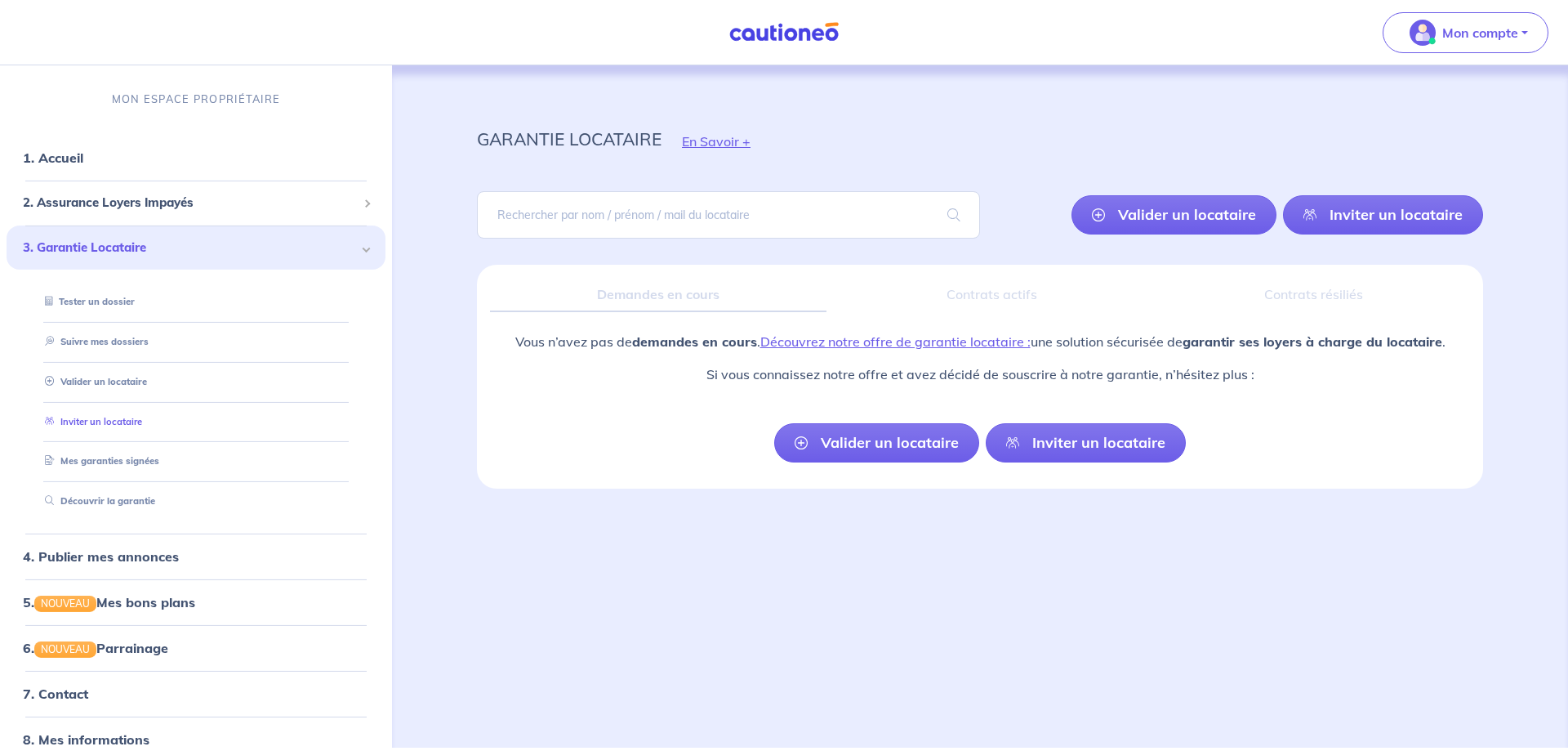
scroll to position [69, 0]
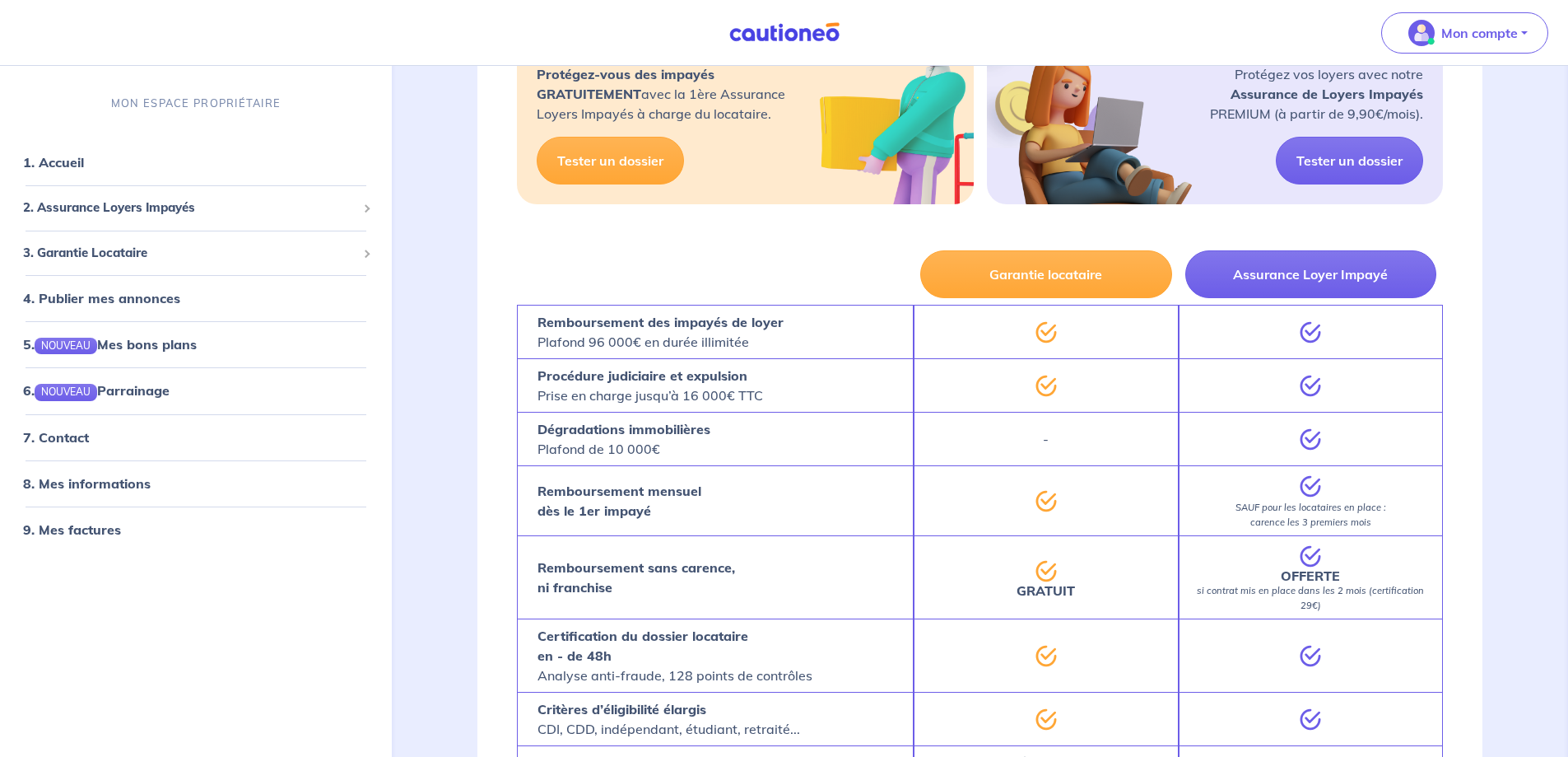
scroll to position [247, 0]
